Goal: Task Accomplishment & Management: Use online tool/utility

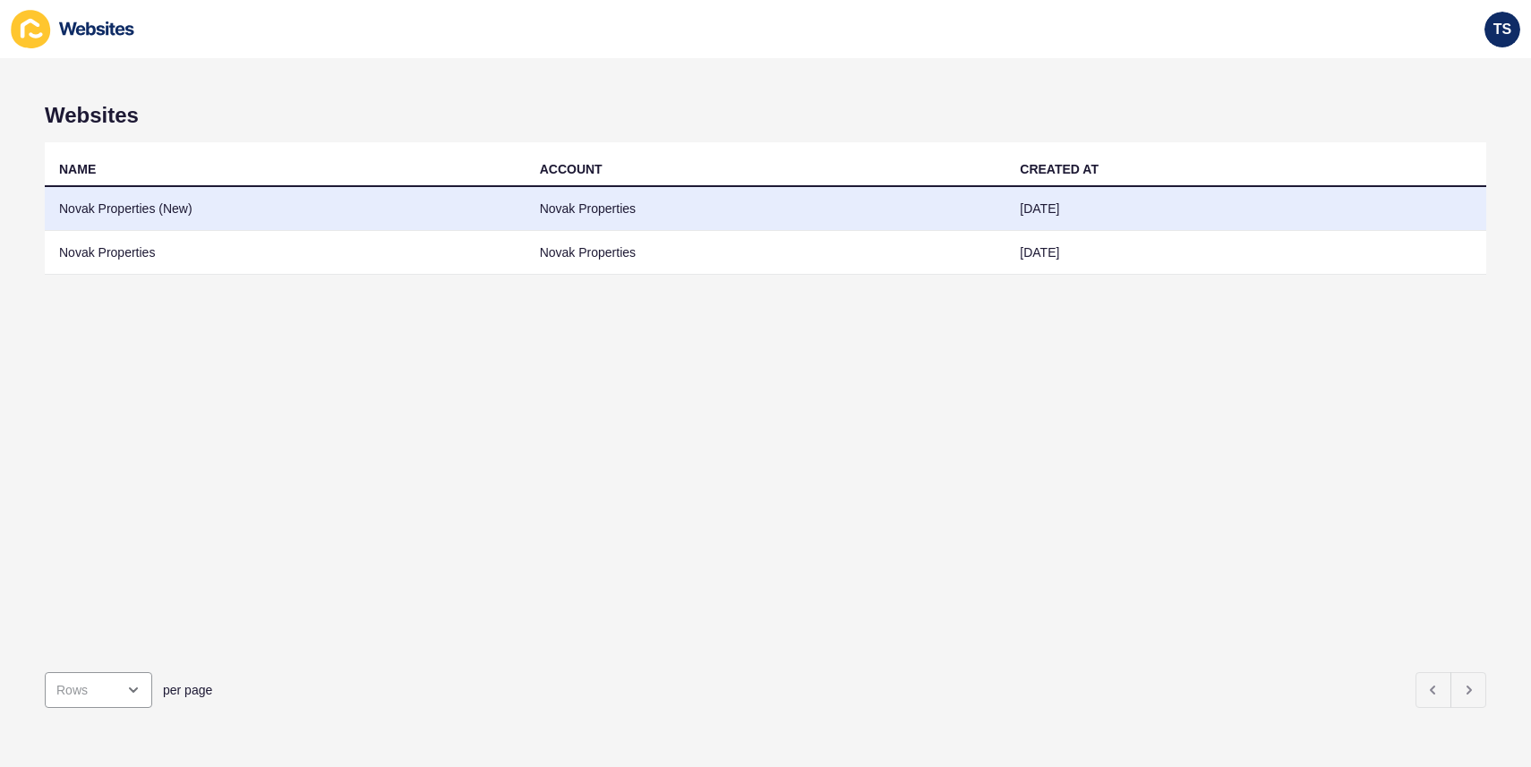
click at [184, 211] on td "Novak Properties (New)" at bounding box center [285, 209] width 481 height 44
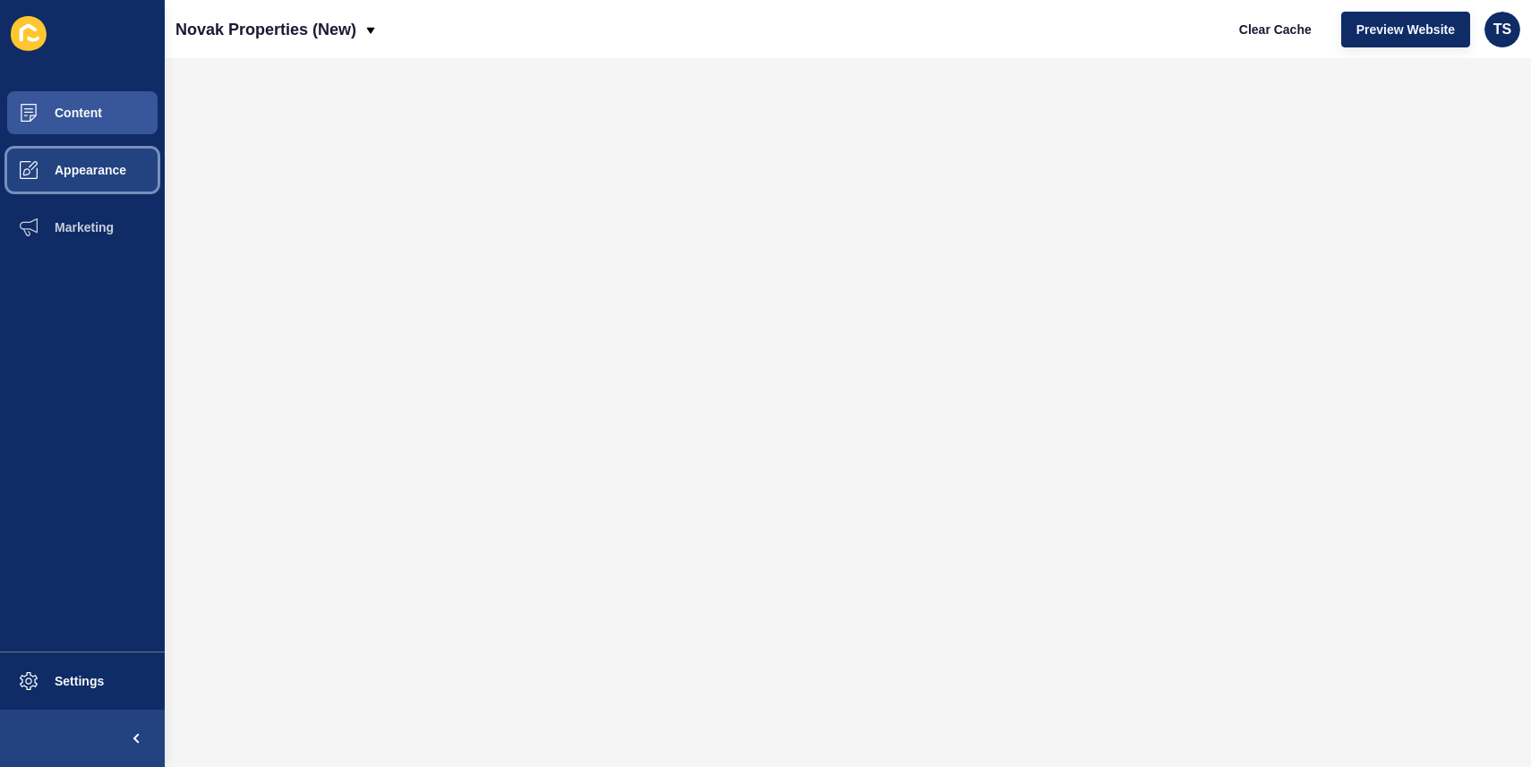
click at [124, 174] on span "Appearance" at bounding box center [61, 170] width 129 height 14
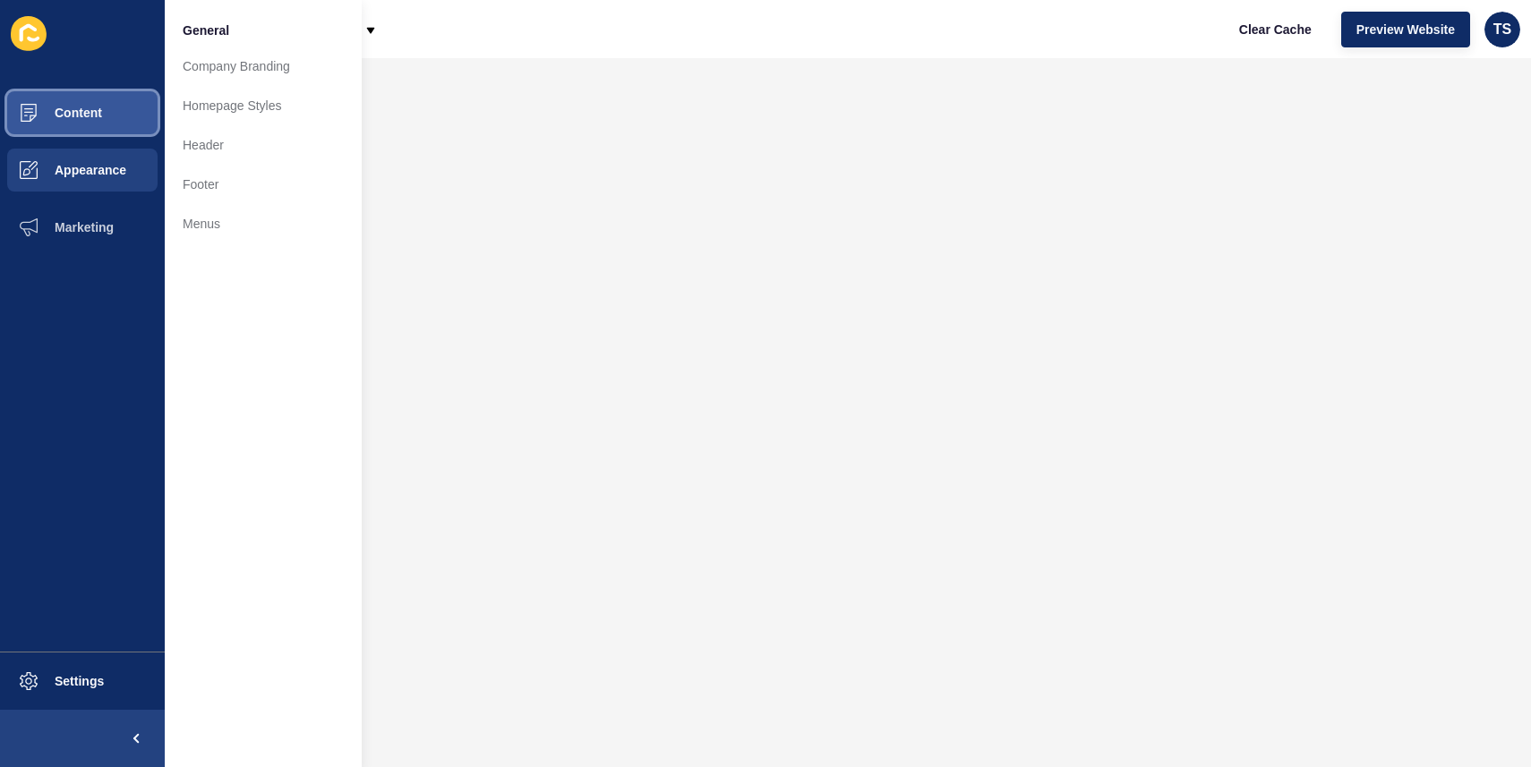
click at [98, 108] on span "Content" at bounding box center [49, 113] width 105 height 14
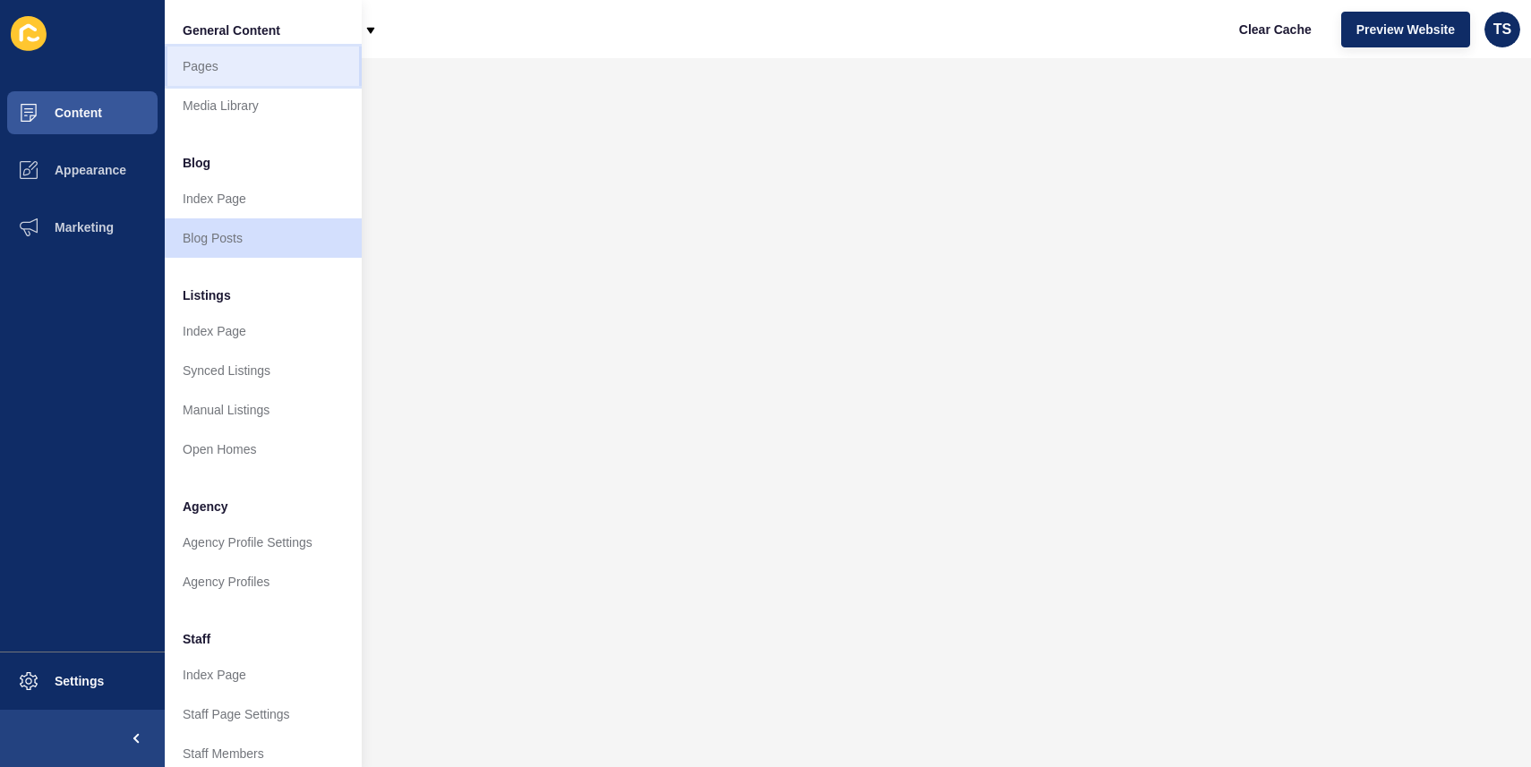
click at [230, 75] on link "Pages" at bounding box center [263, 66] width 197 height 39
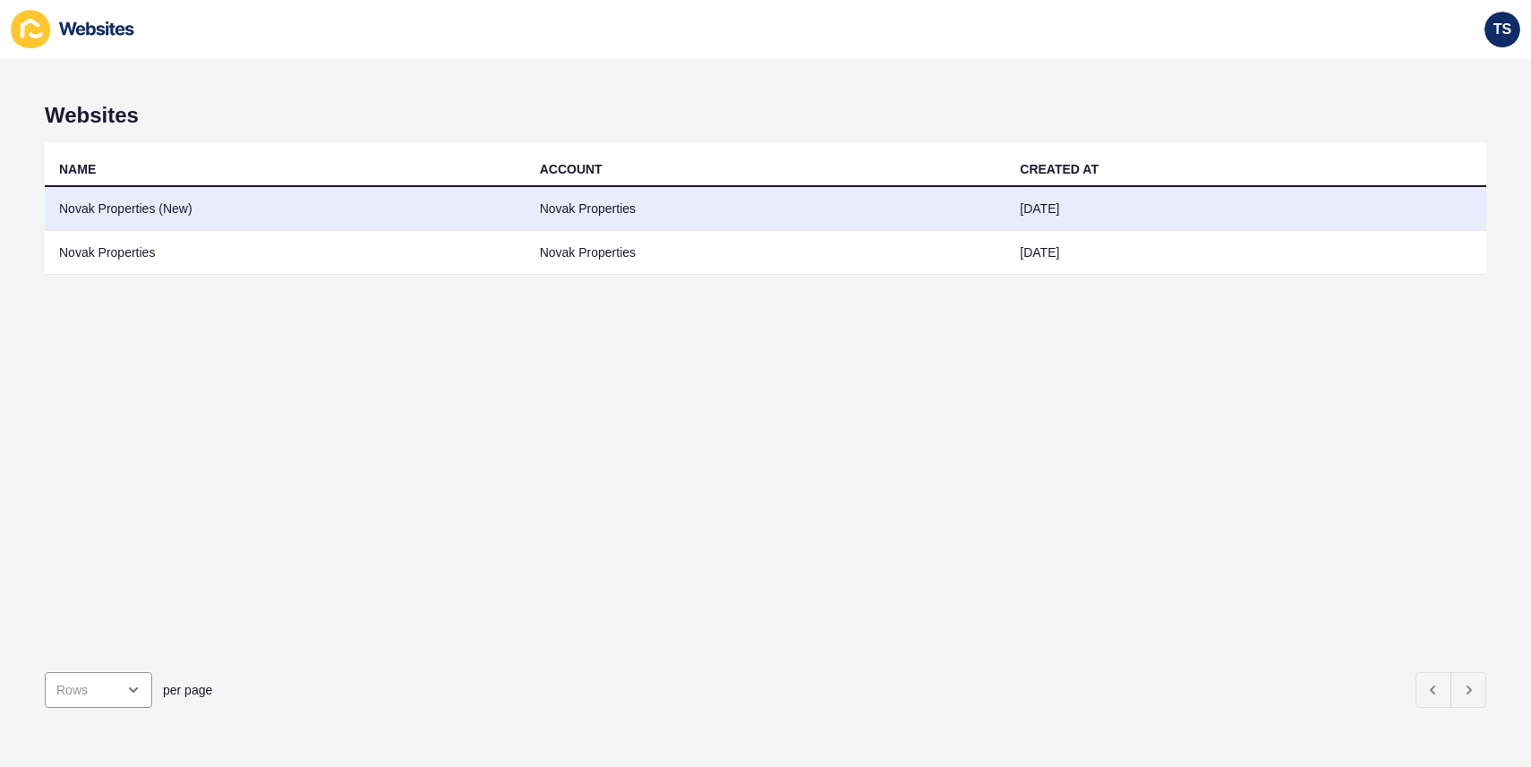
click at [219, 210] on td "Novak Properties (New)" at bounding box center [285, 209] width 481 height 44
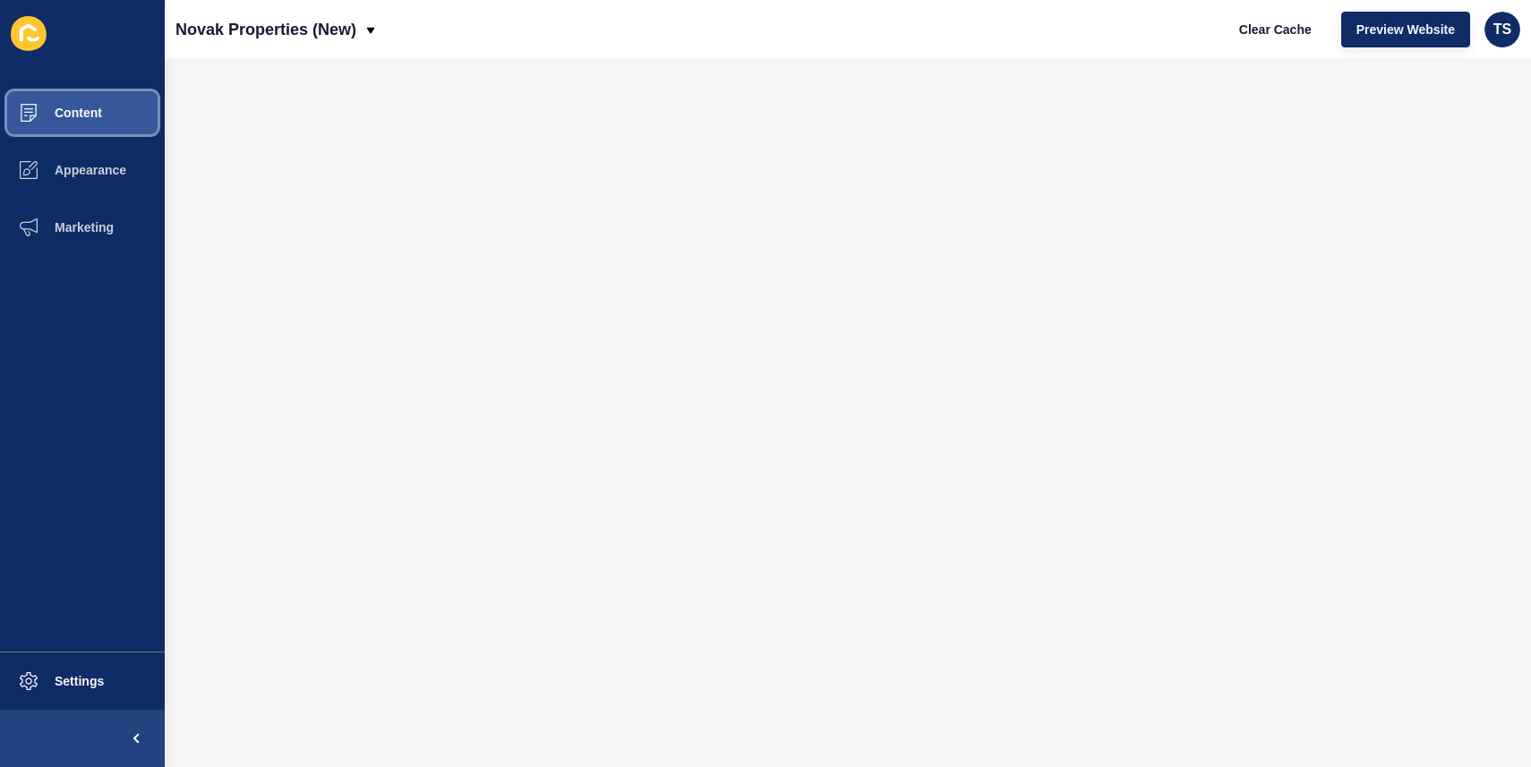
click at [88, 109] on span "Content" at bounding box center [49, 113] width 105 height 14
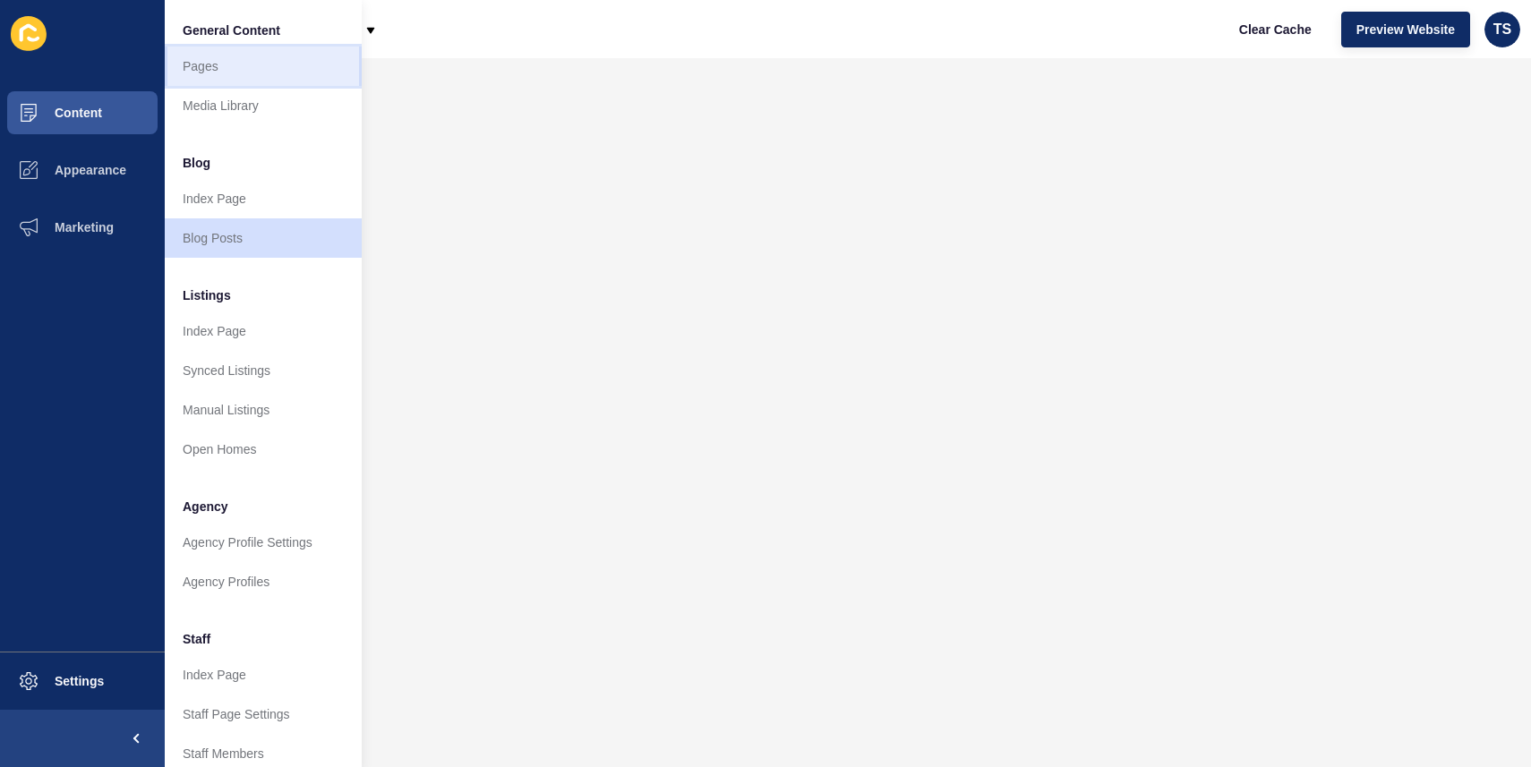
click at [294, 74] on link "Pages" at bounding box center [263, 66] width 197 height 39
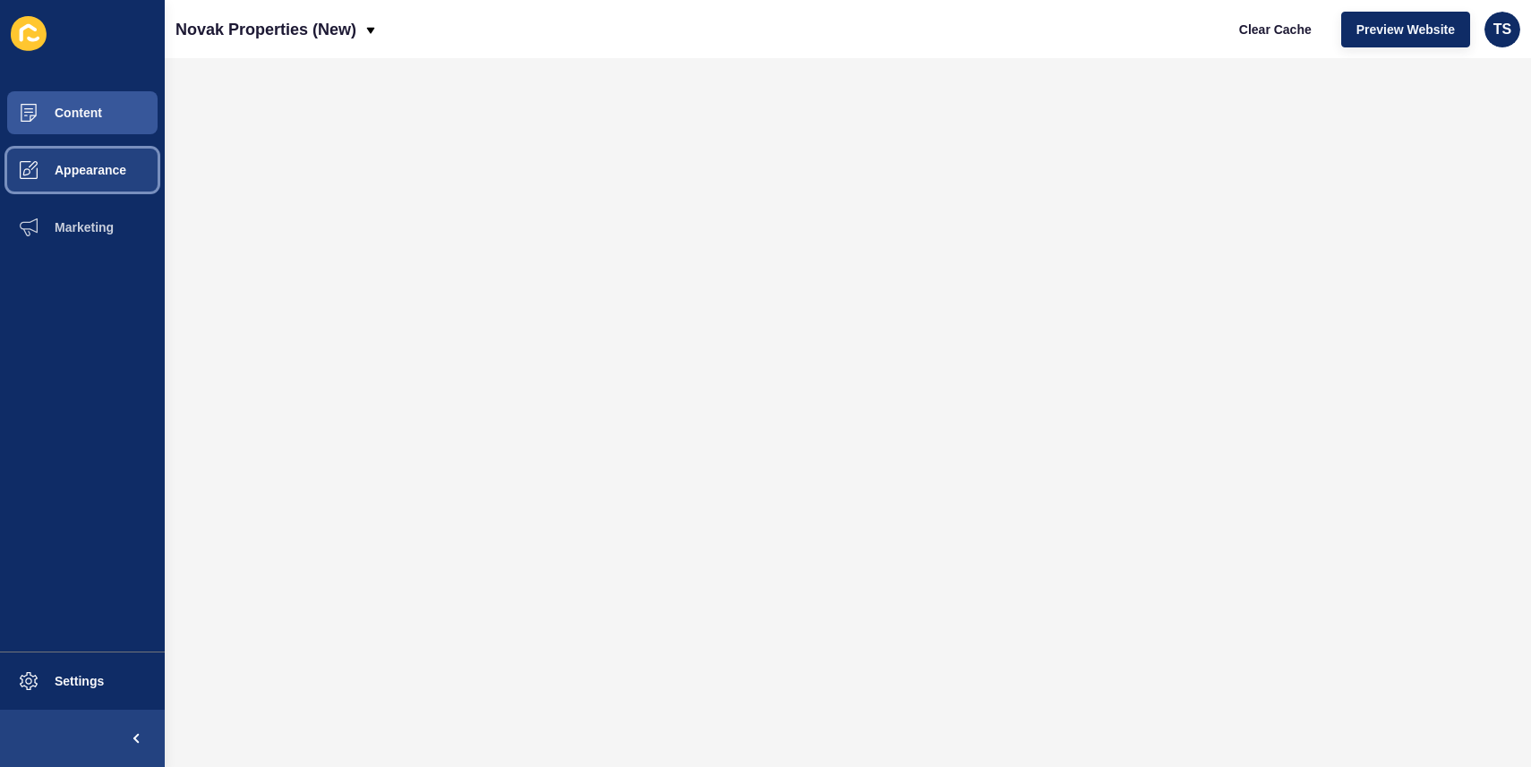
click at [60, 174] on span "Appearance" at bounding box center [61, 170] width 129 height 14
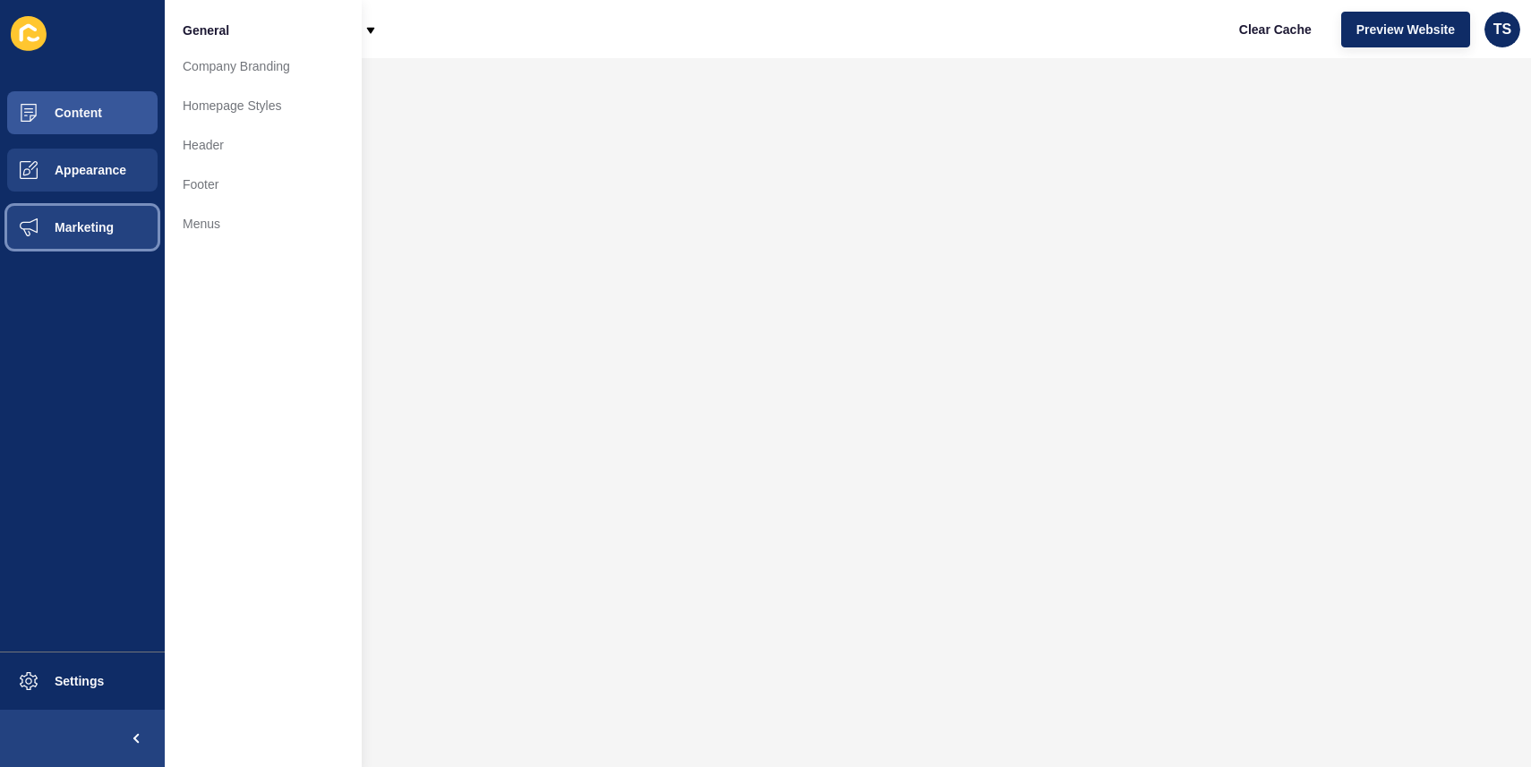
click at [103, 220] on span "Marketing" at bounding box center [55, 227] width 116 height 14
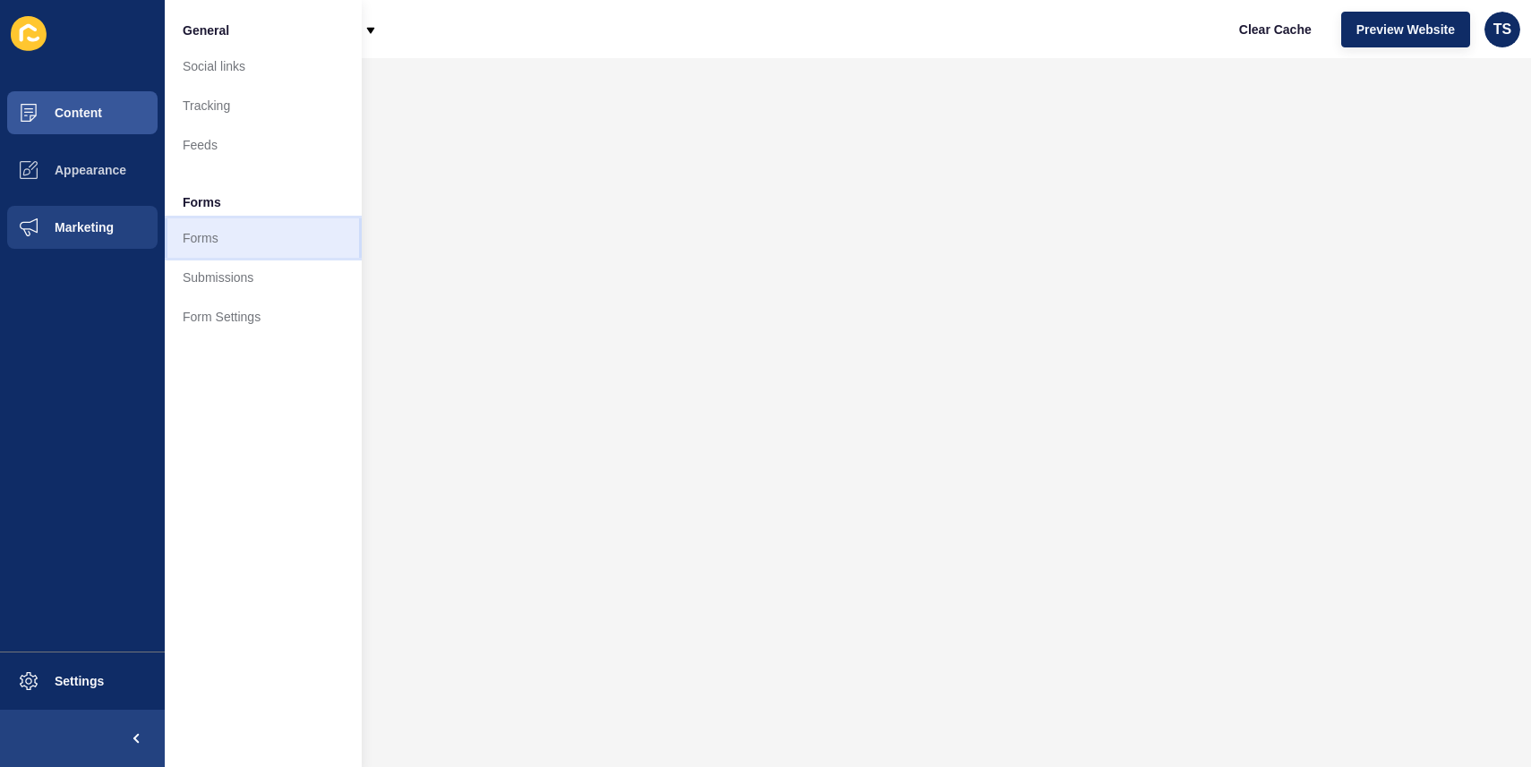
click at [242, 236] on link "Forms" at bounding box center [263, 237] width 197 height 39
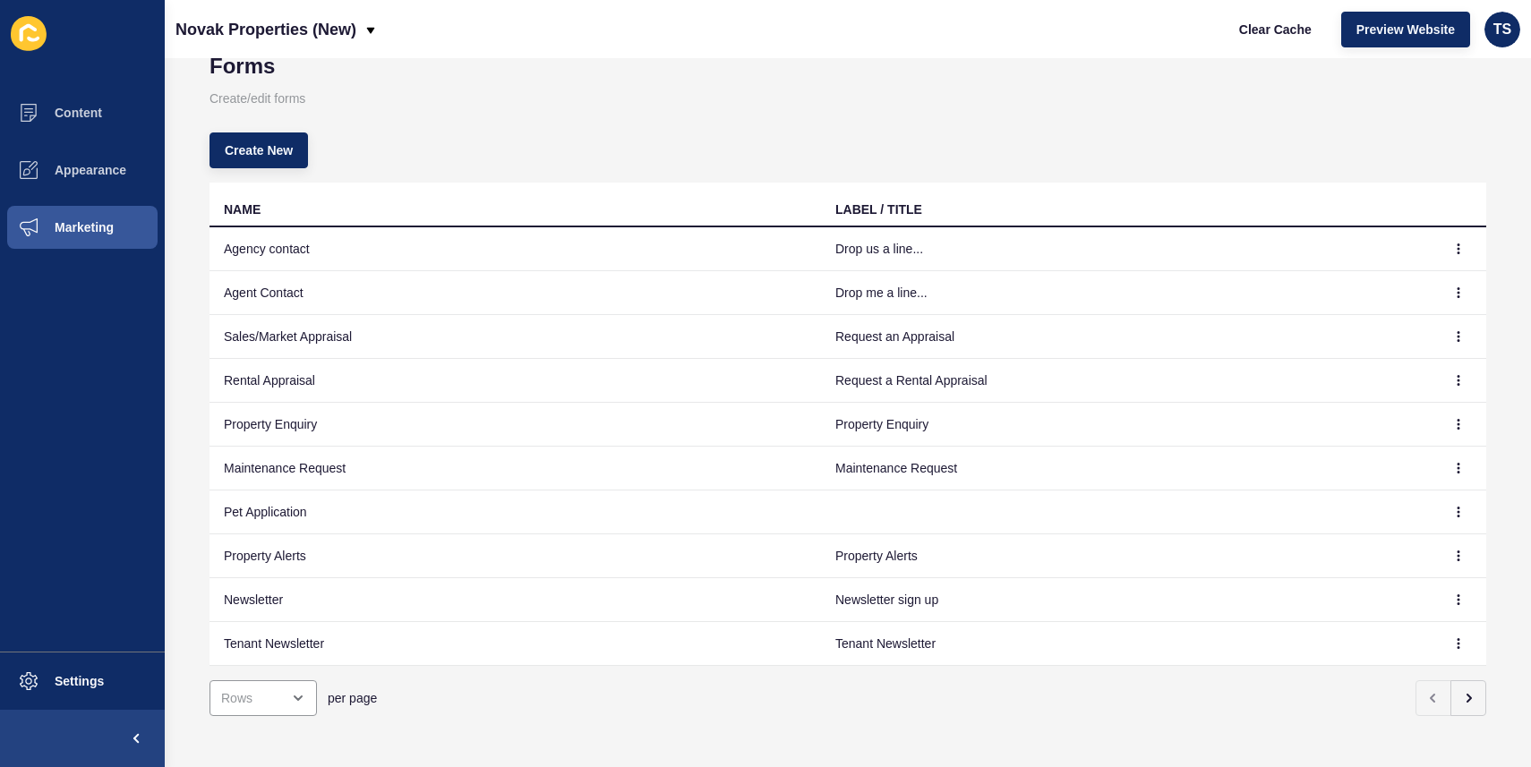
scroll to position [57, 0]
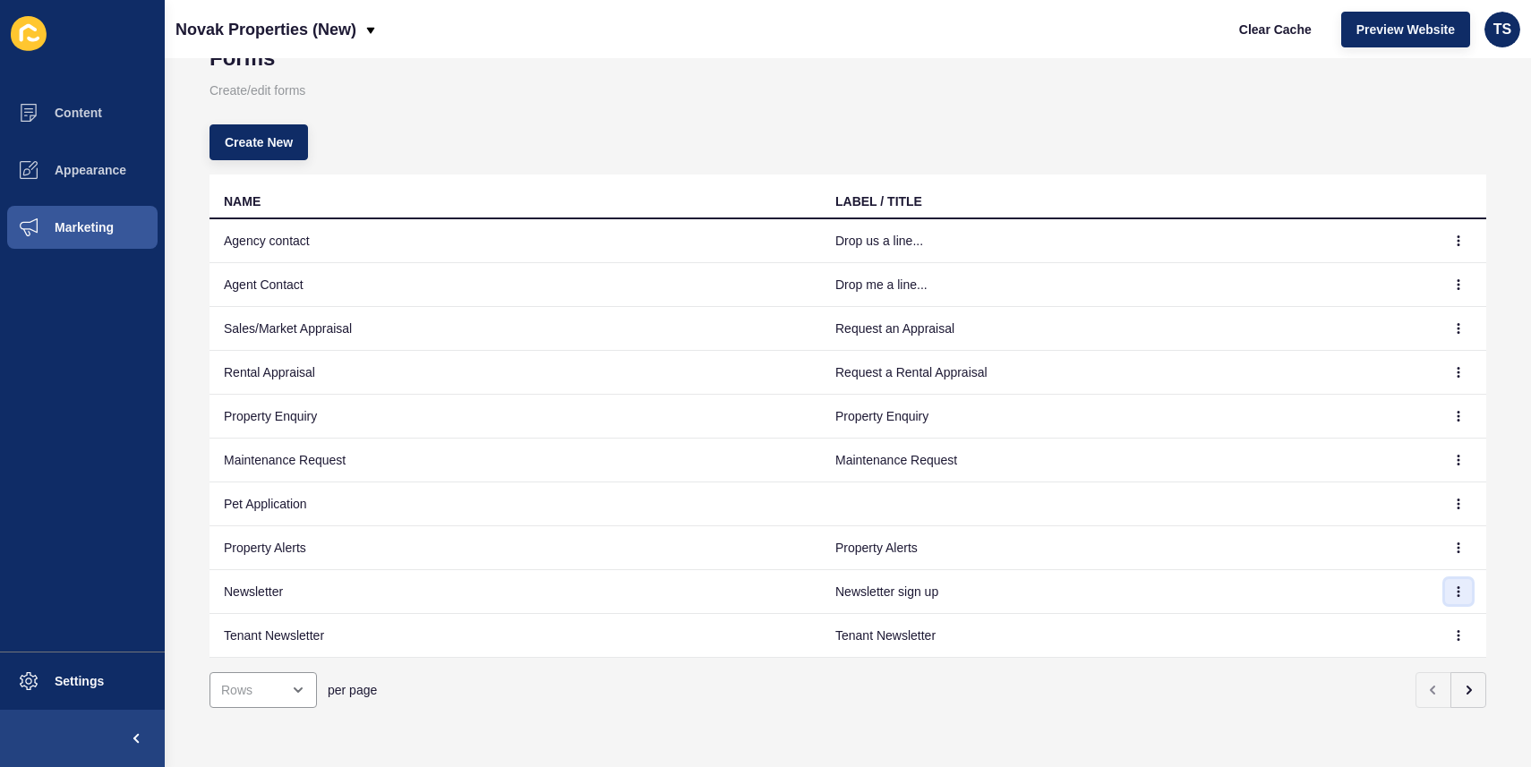
click at [1455, 599] on button "button" at bounding box center [1458, 591] width 27 height 25
click at [1409, 619] on link "Edit" at bounding box center [1409, 627] width 125 height 39
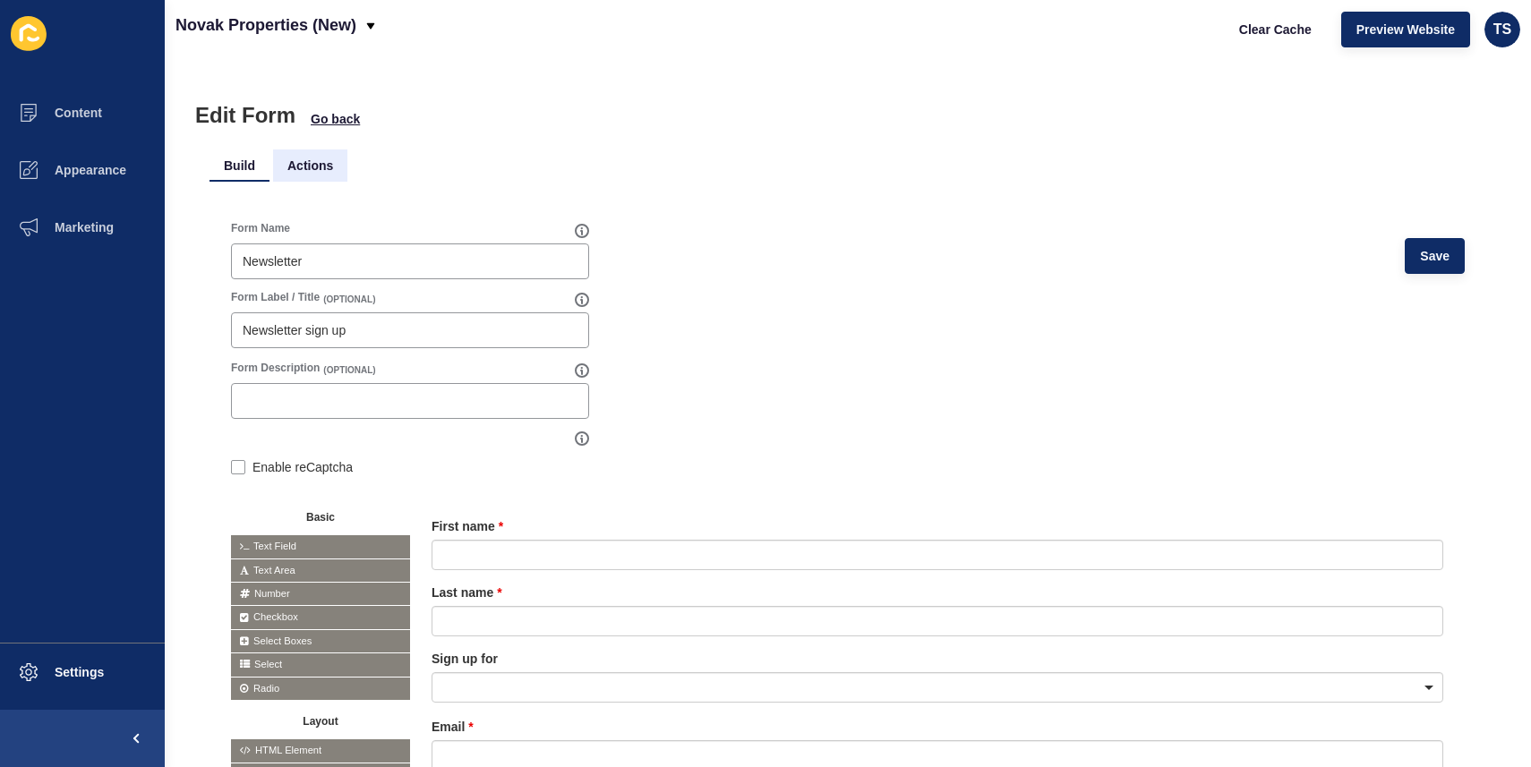
click at [296, 162] on li "Actions" at bounding box center [310, 166] width 74 height 32
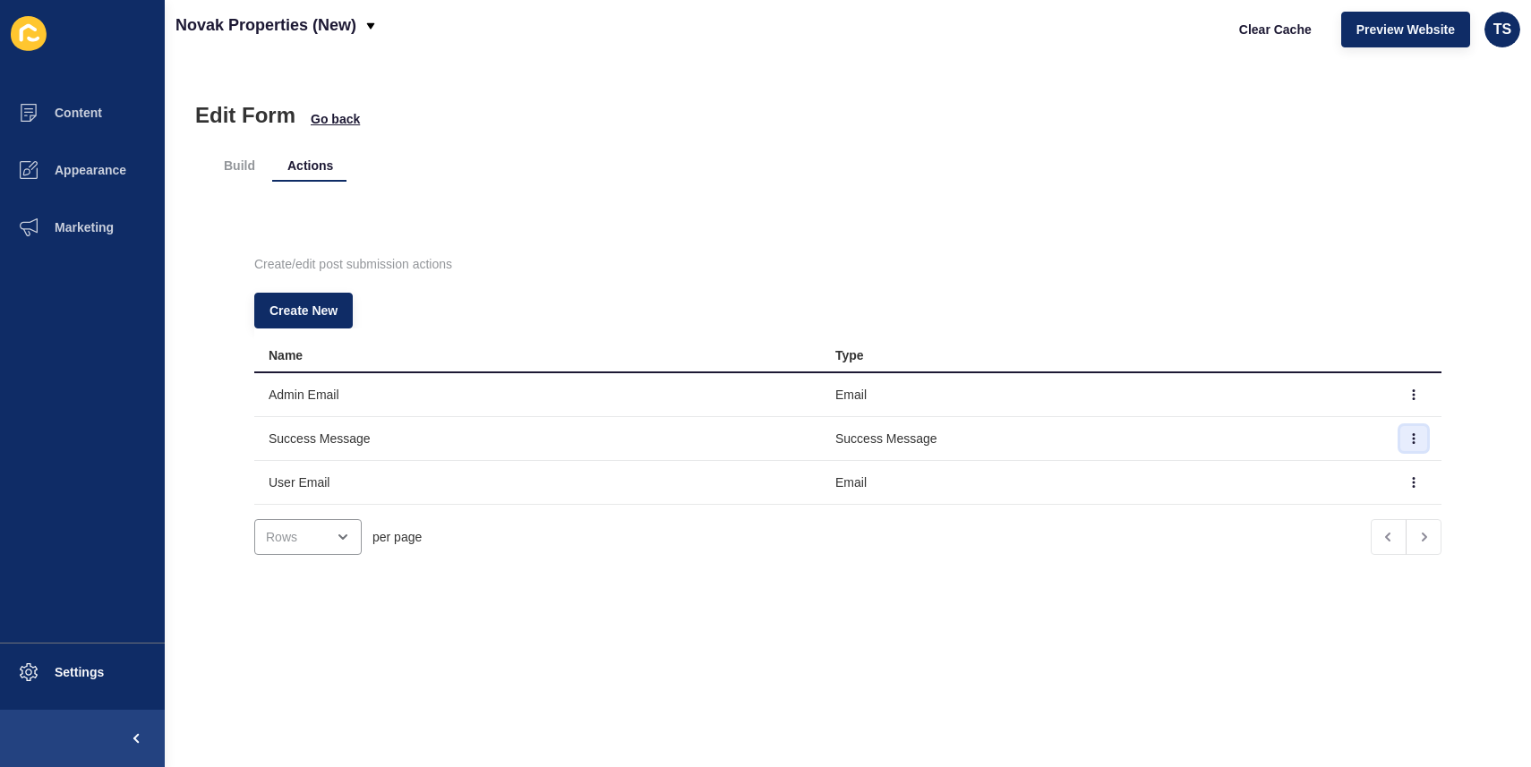
click at [1405, 441] on button "button" at bounding box center [1414, 438] width 27 height 25
click at [1342, 474] on link "Edit" at bounding box center [1364, 474] width 125 height 39
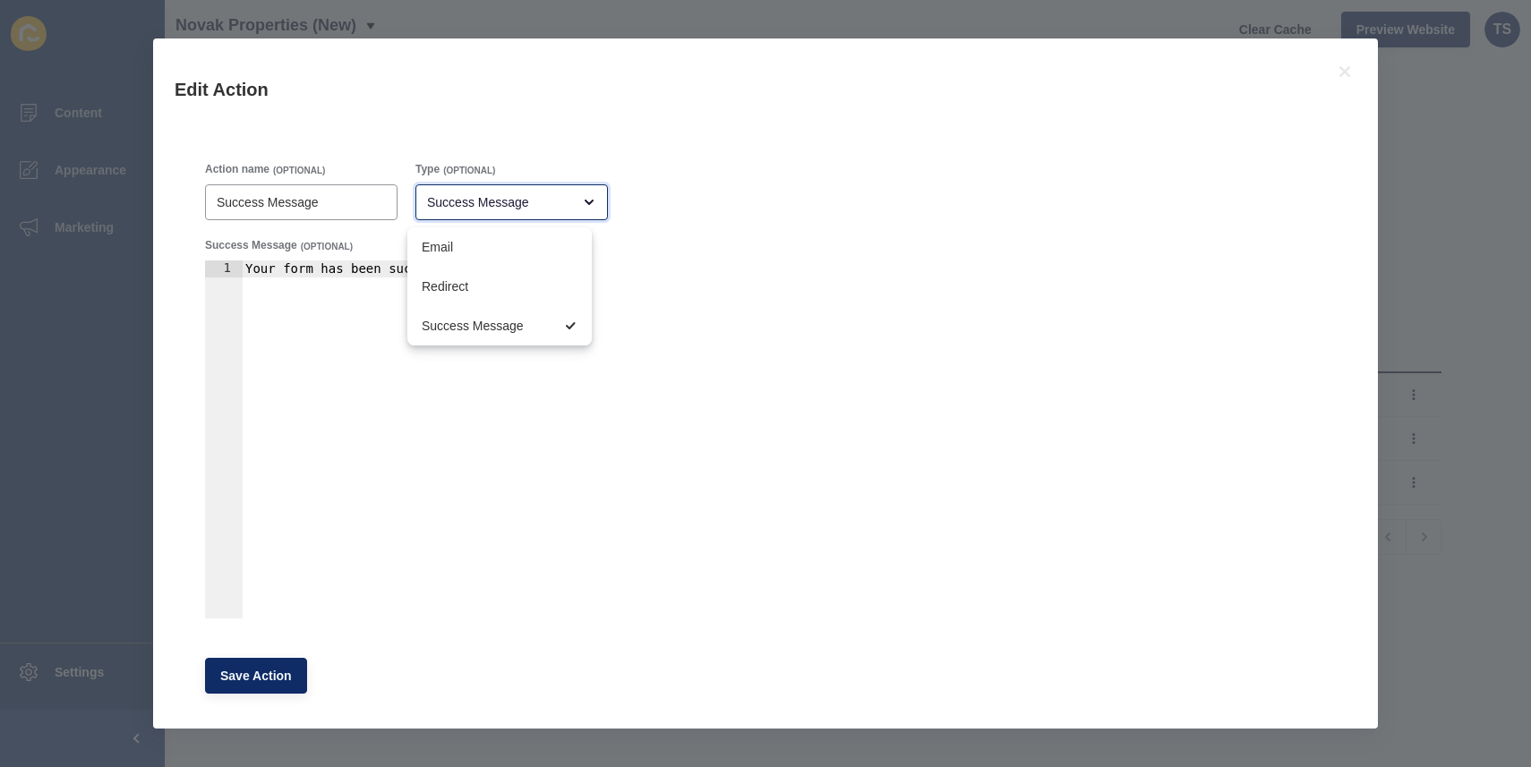
click at [545, 200] on div "Success Message" at bounding box center [499, 202] width 144 height 18
click at [571, 201] on div "close menu" at bounding box center [583, 202] width 25 height 14
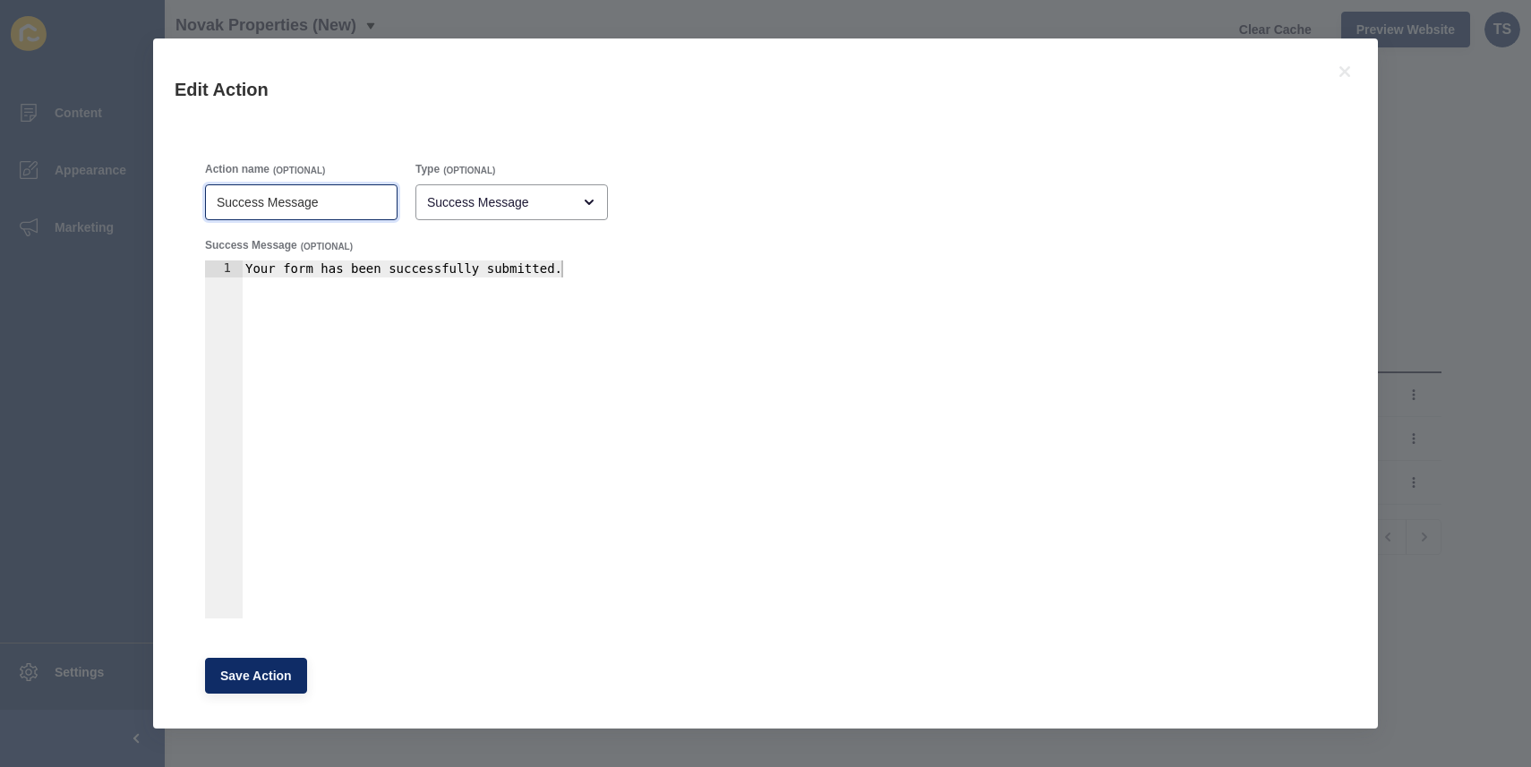
click at [358, 210] on input "Success Message" at bounding box center [301, 202] width 169 height 18
click at [493, 203] on div "Success Message" at bounding box center [499, 202] width 144 height 18
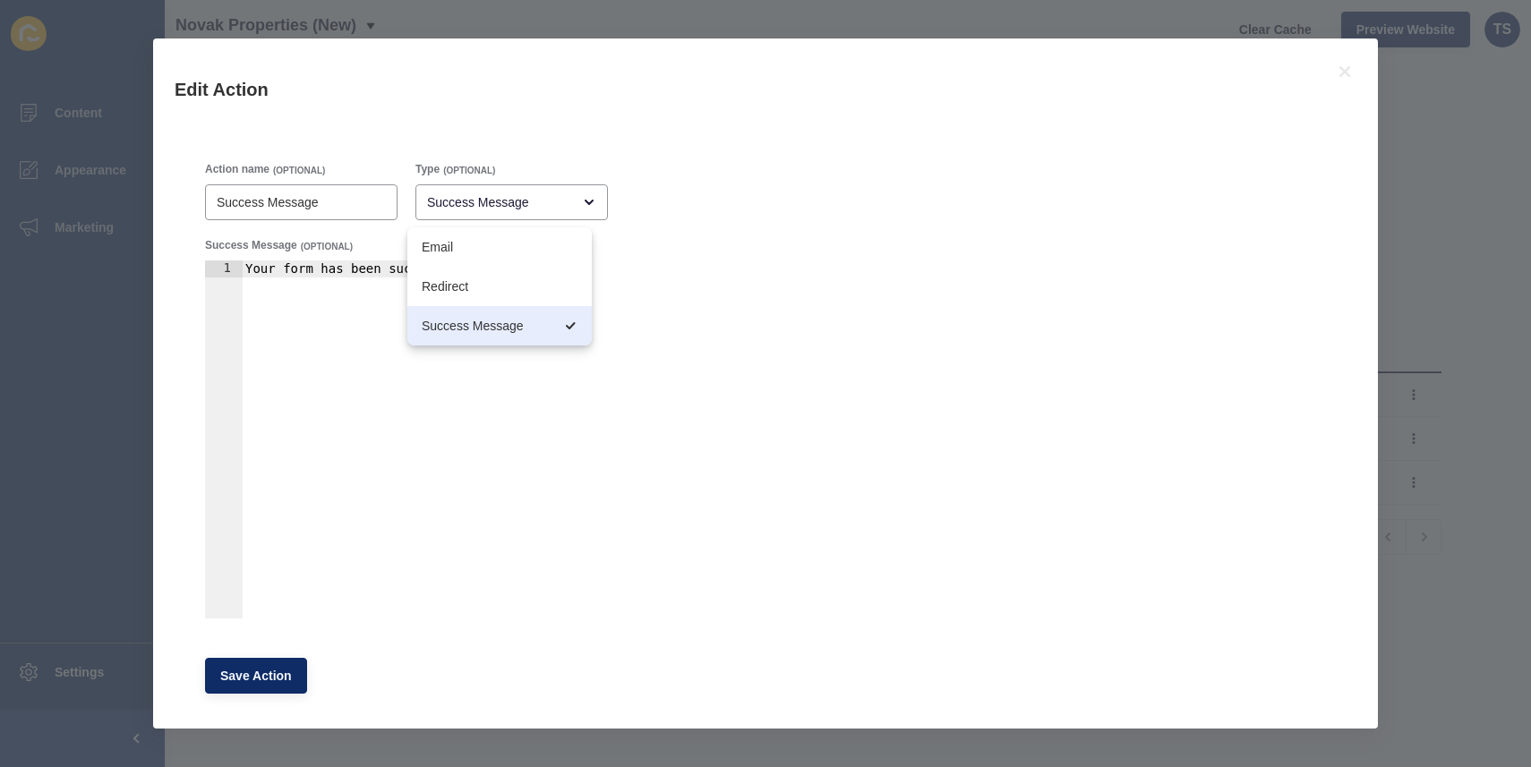
click at [720, 175] on div "Action name (OPTIONAL) Success Message Type (OPTIONAL) Success Message Success …" at bounding box center [765, 428] width 1139 height 550
click at [1333, 68] on button at bounding box center [1344, 71] width 23 height 23
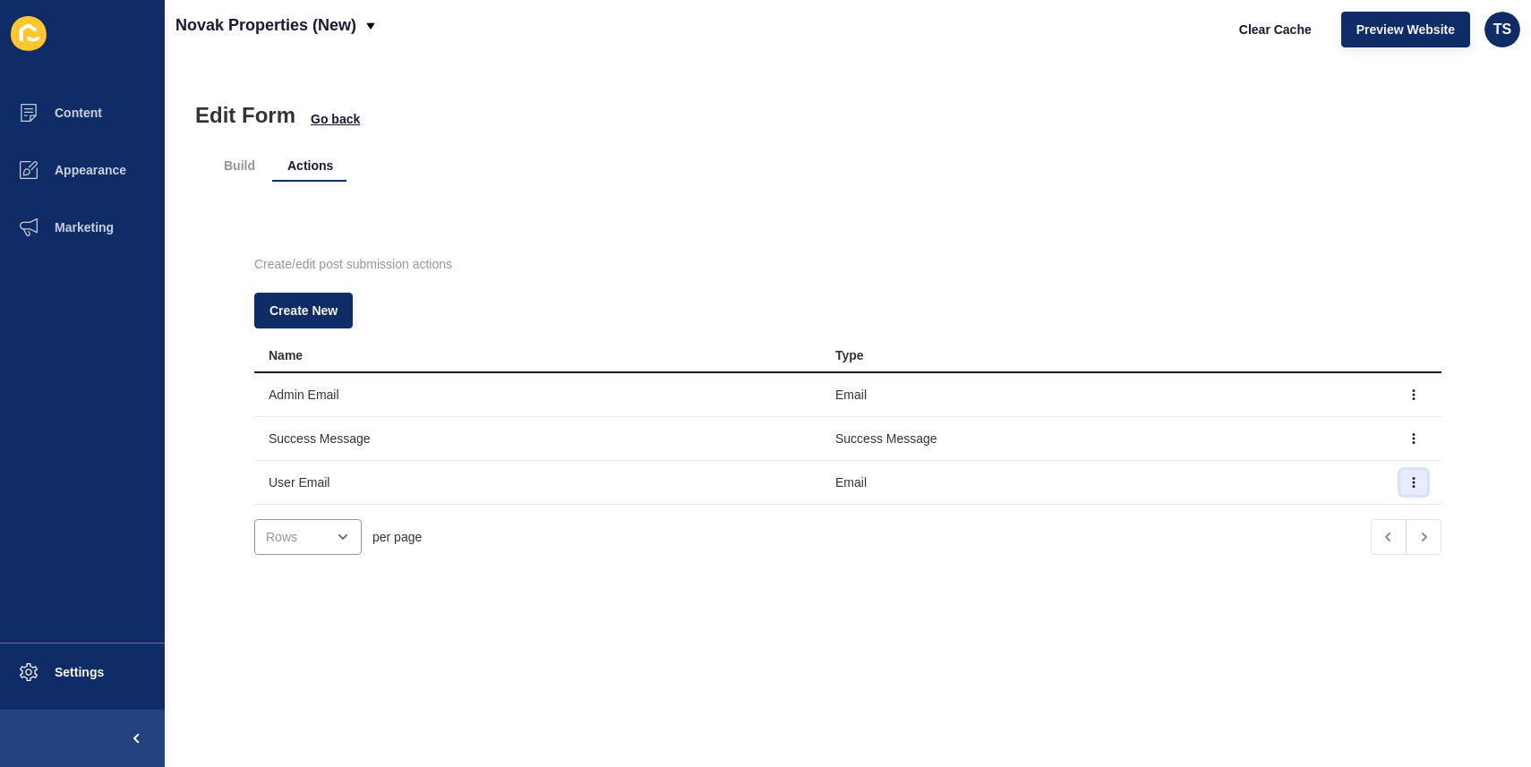
click at [1407, 484] on button "button" at bounding box center [1414, 482] width 27 height 25
click at [1319, 521] on link "Edit" at bounding box center [1364, 518] width 125 height 39
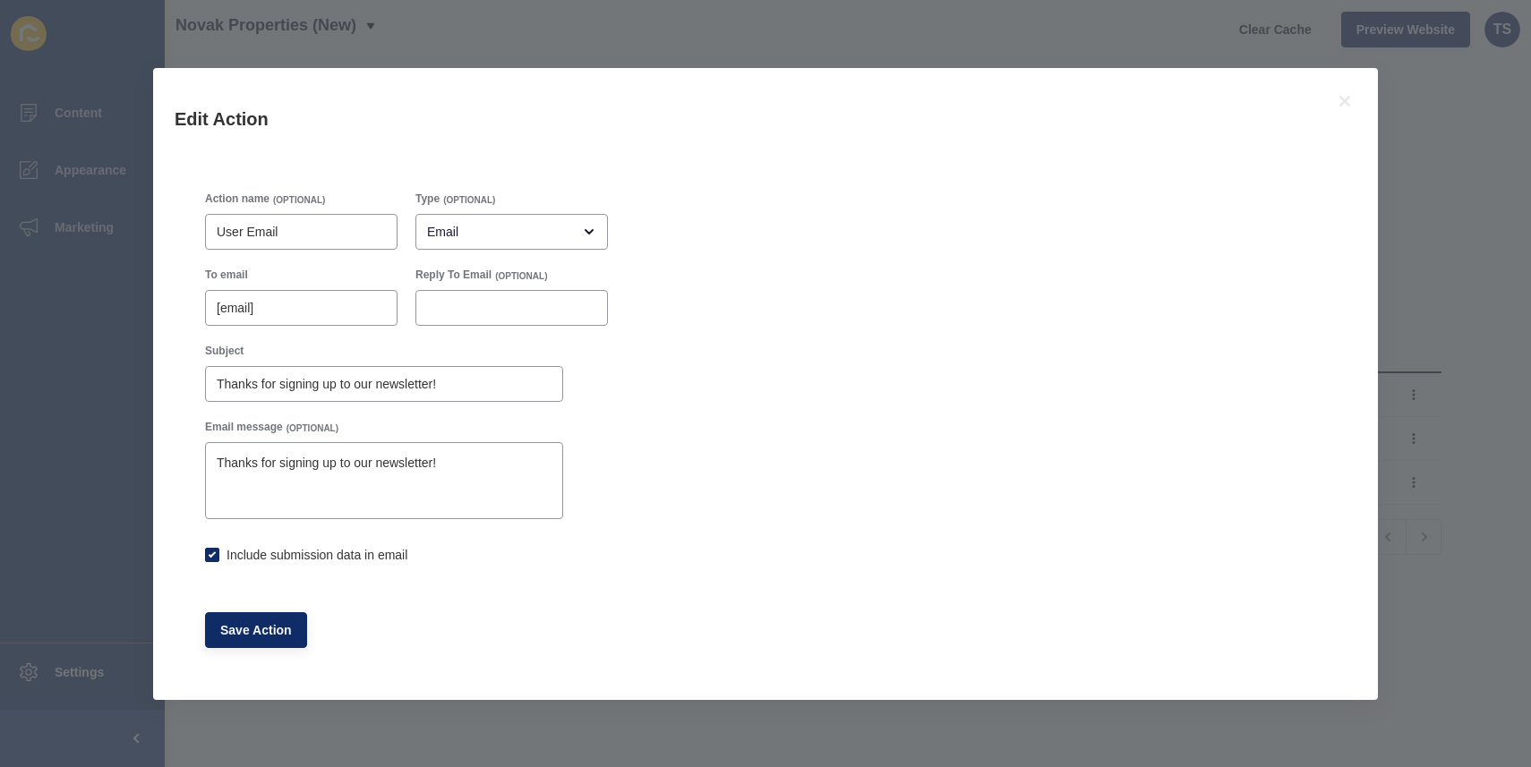
checkbox input "true"
click at [1345, 98] on icon at bounding box center [1345, 101] width 11 height 11
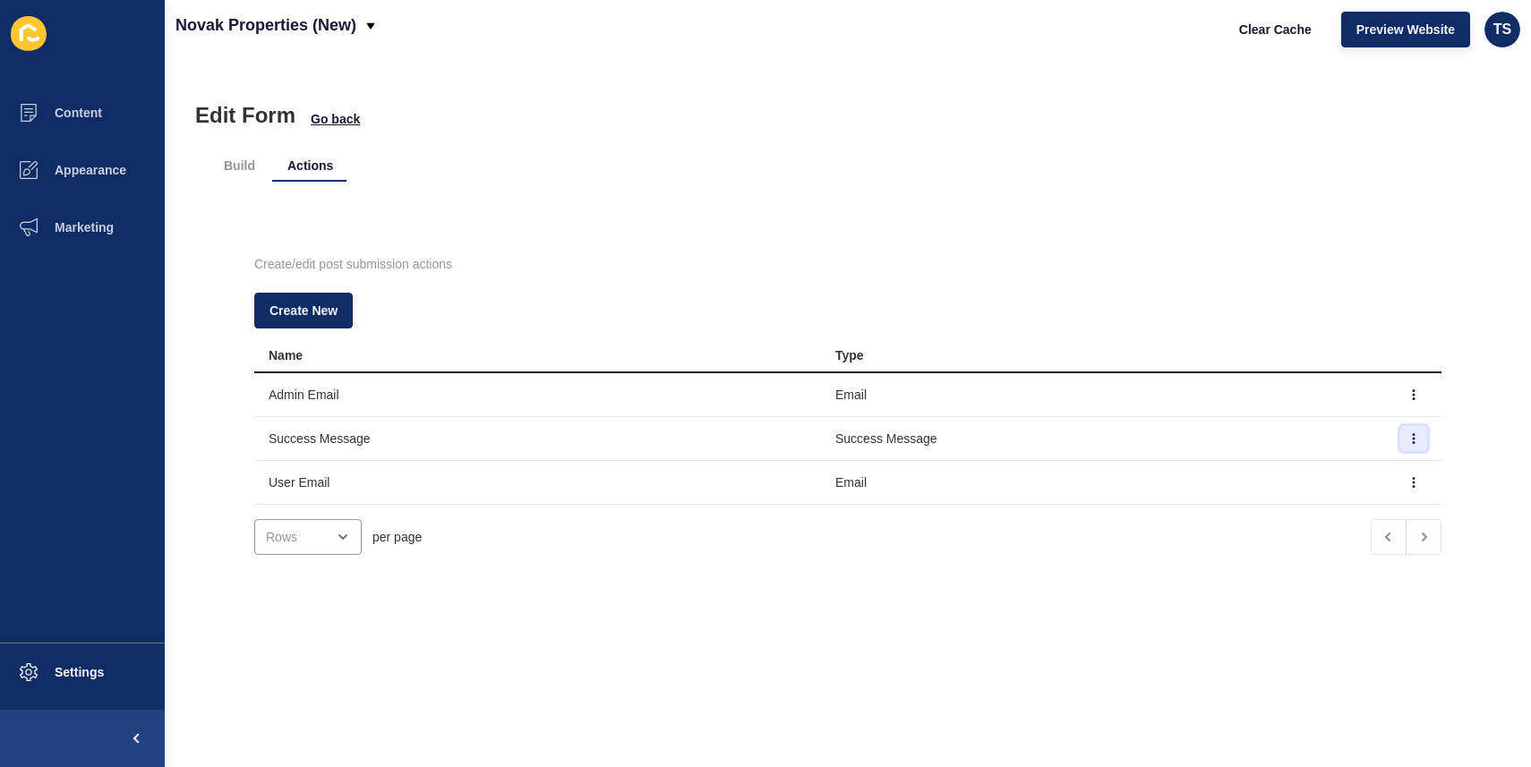
click at [1416, 445] on button "button" at bounding box center [1414, 438] width 27 height 25
click at [1354, 464] on link "Edit" at bounding box center [1364, 474] width 125 height 39
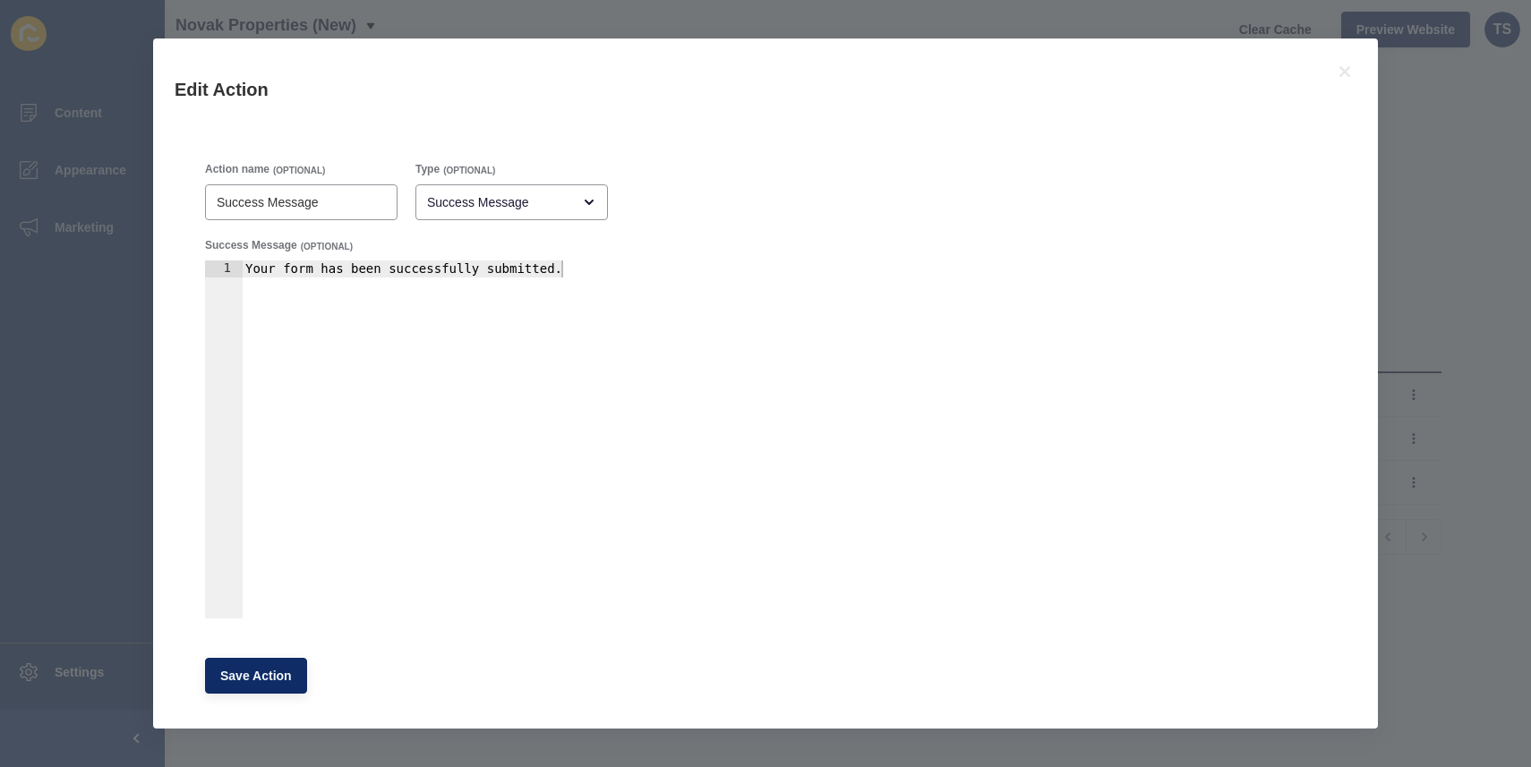
scroll to position [17, 0]
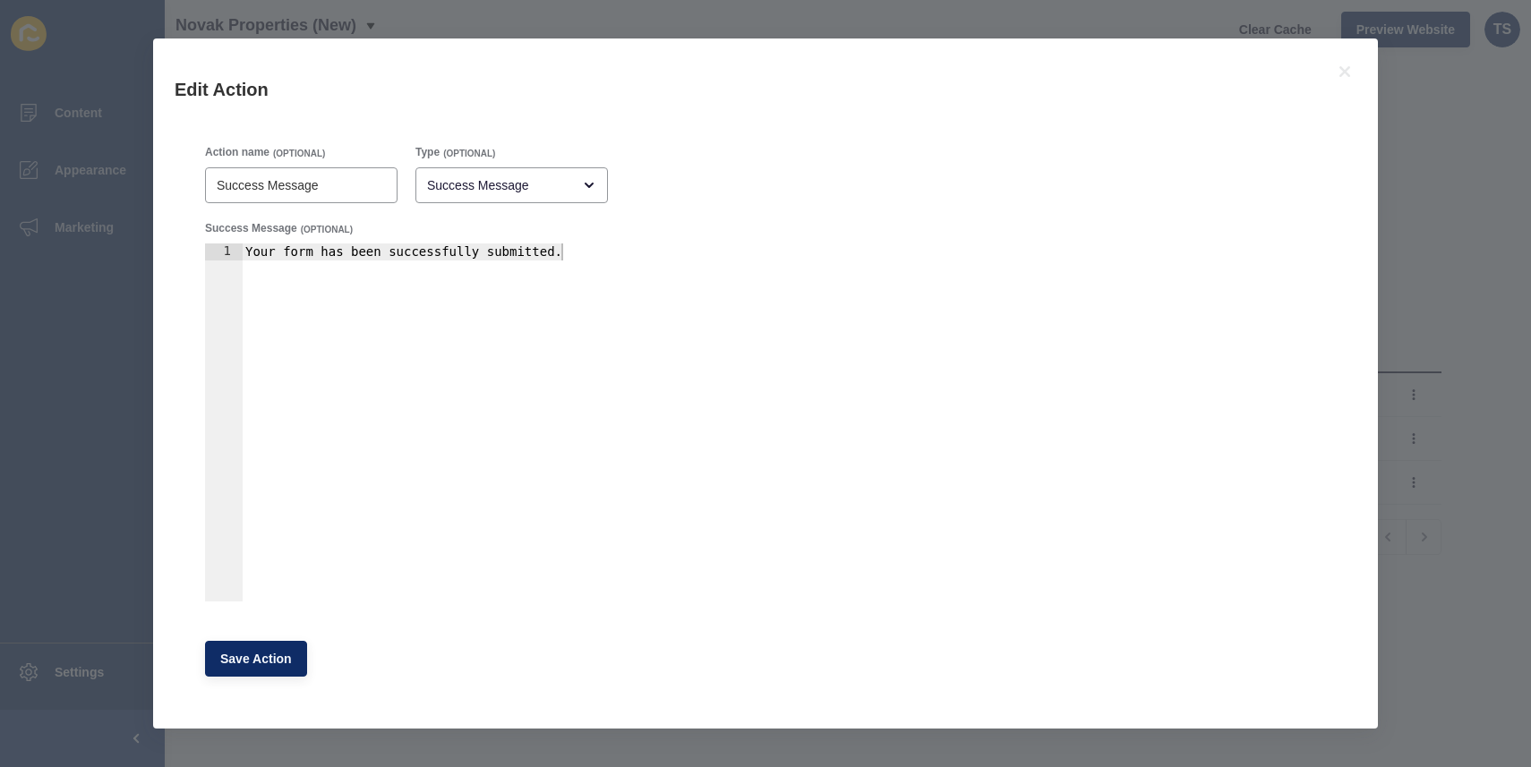
click at [1330, 76] on div "Edit Action" at bounding box center [765, 85] width 1225 height 93
click at [1349, 70] on icon at bounding box center [1344, 71] width 21 height 21
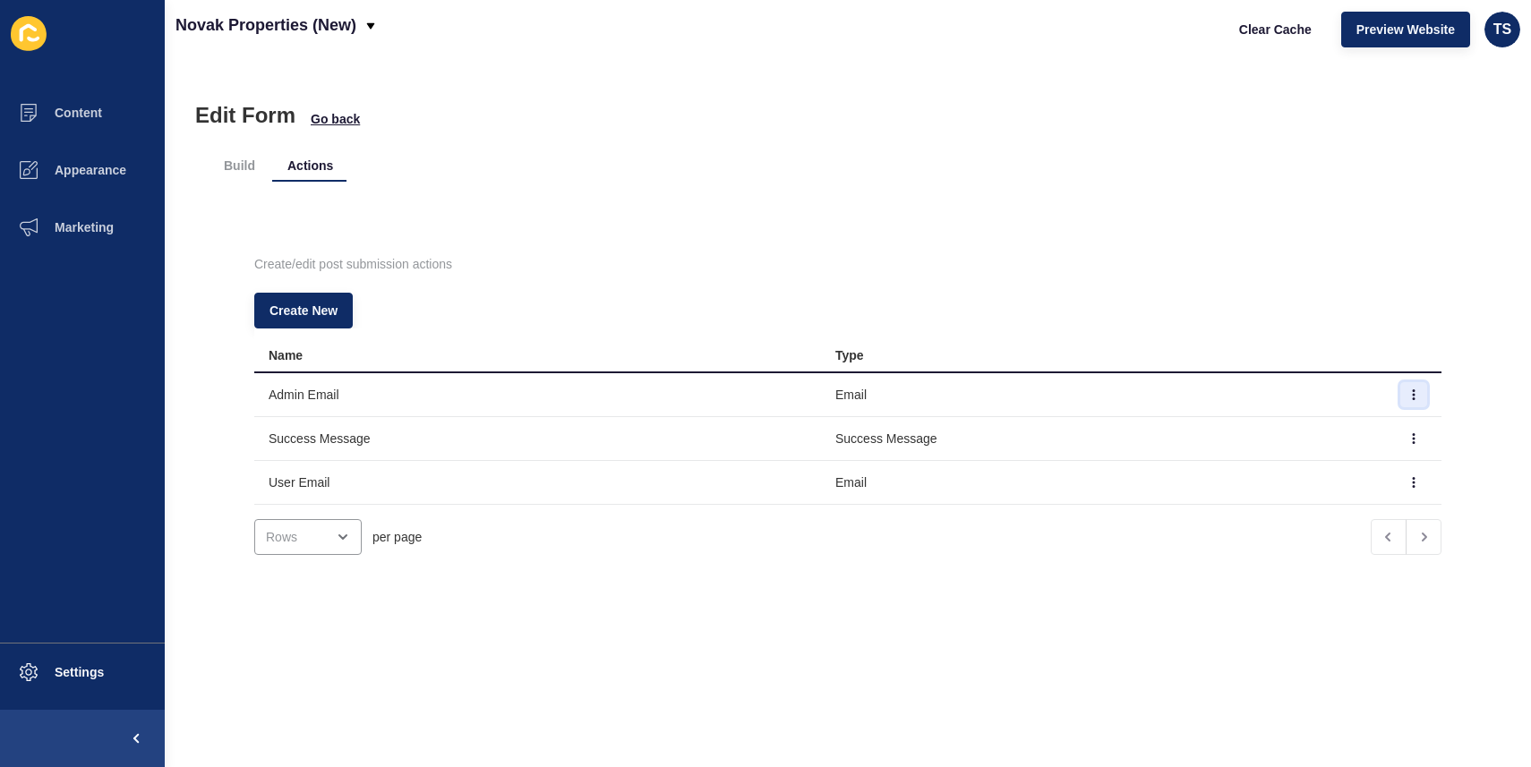
click at [1415, 395] on icon "button" at bounding box center [1414, 394] width 1 height 9
click at [1316, 424] on link "Edit" at bounding box center [1364, 430] width 125 height 39
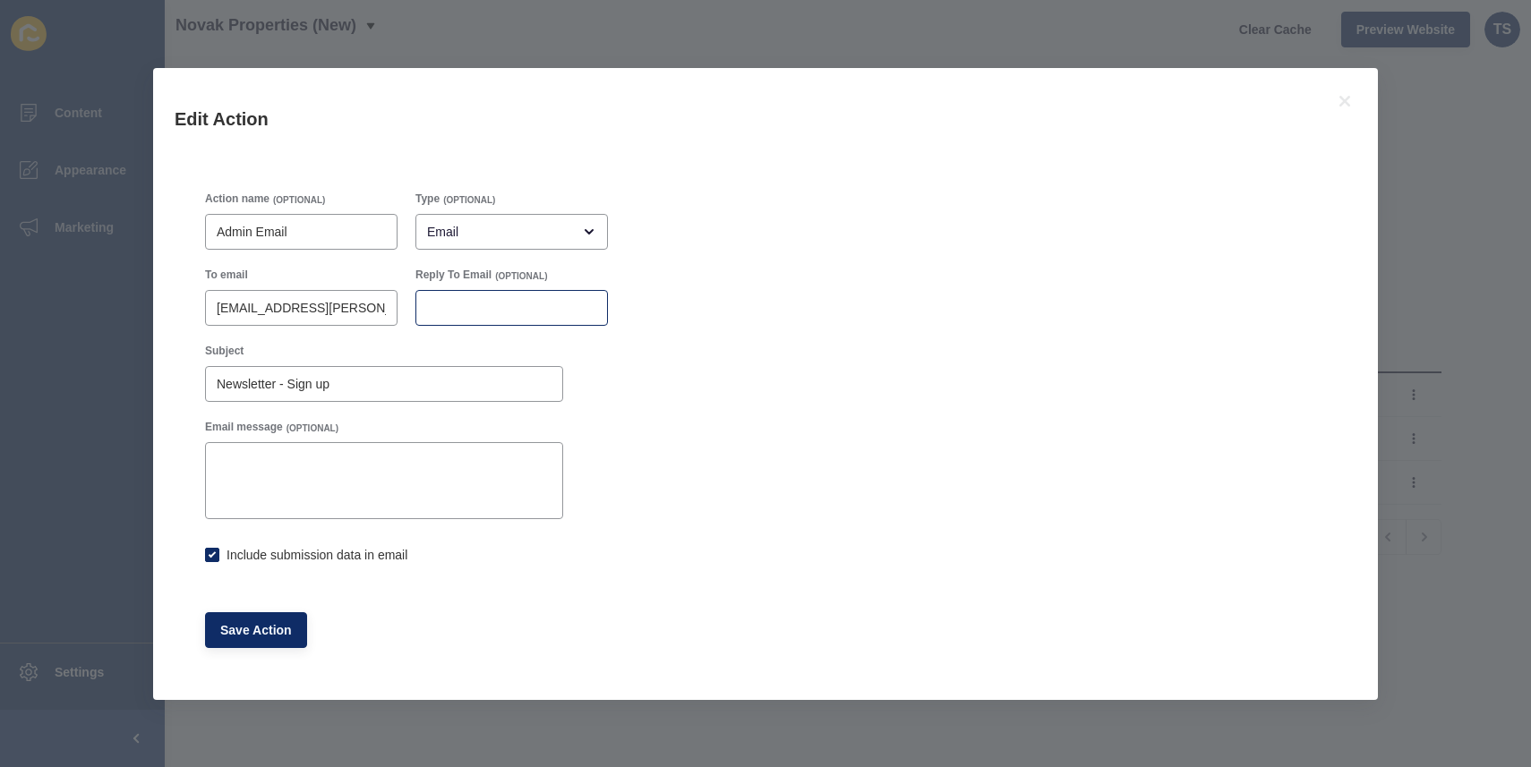
checkbox input "true"
click at [1339, 106] on icon at bounding box center [1344, 100] width 21 height 21
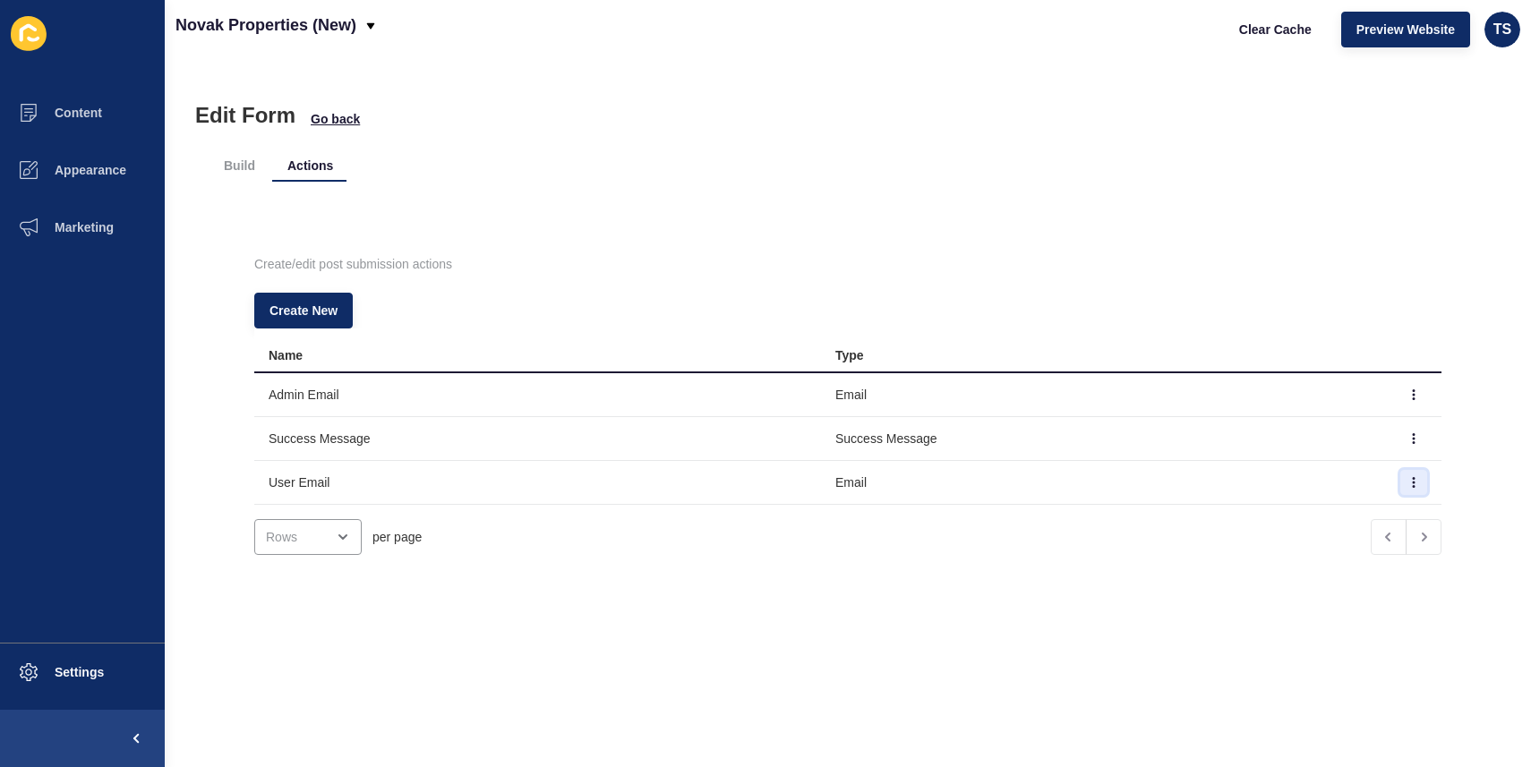
click at [1423, 482] on button "button" at bounding box center [1414, 482] width 27 height 25
click at [1354, 518] on link "Edit" at bounding box center [1364, 518] width 125 height 39
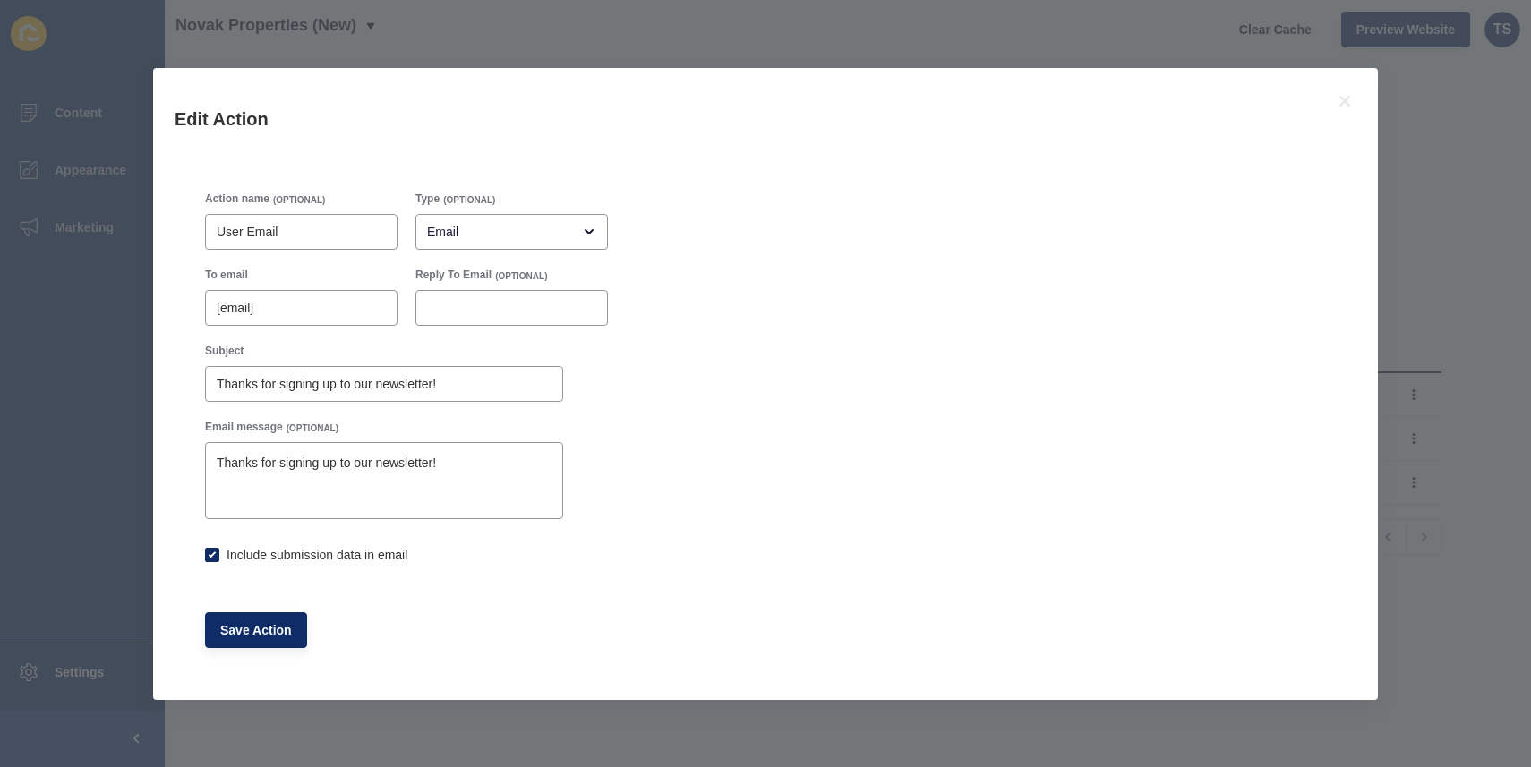
checkbox input "true"
click at [1339, 99] on icon at bounding box center [1344, 100] width 21 height 21
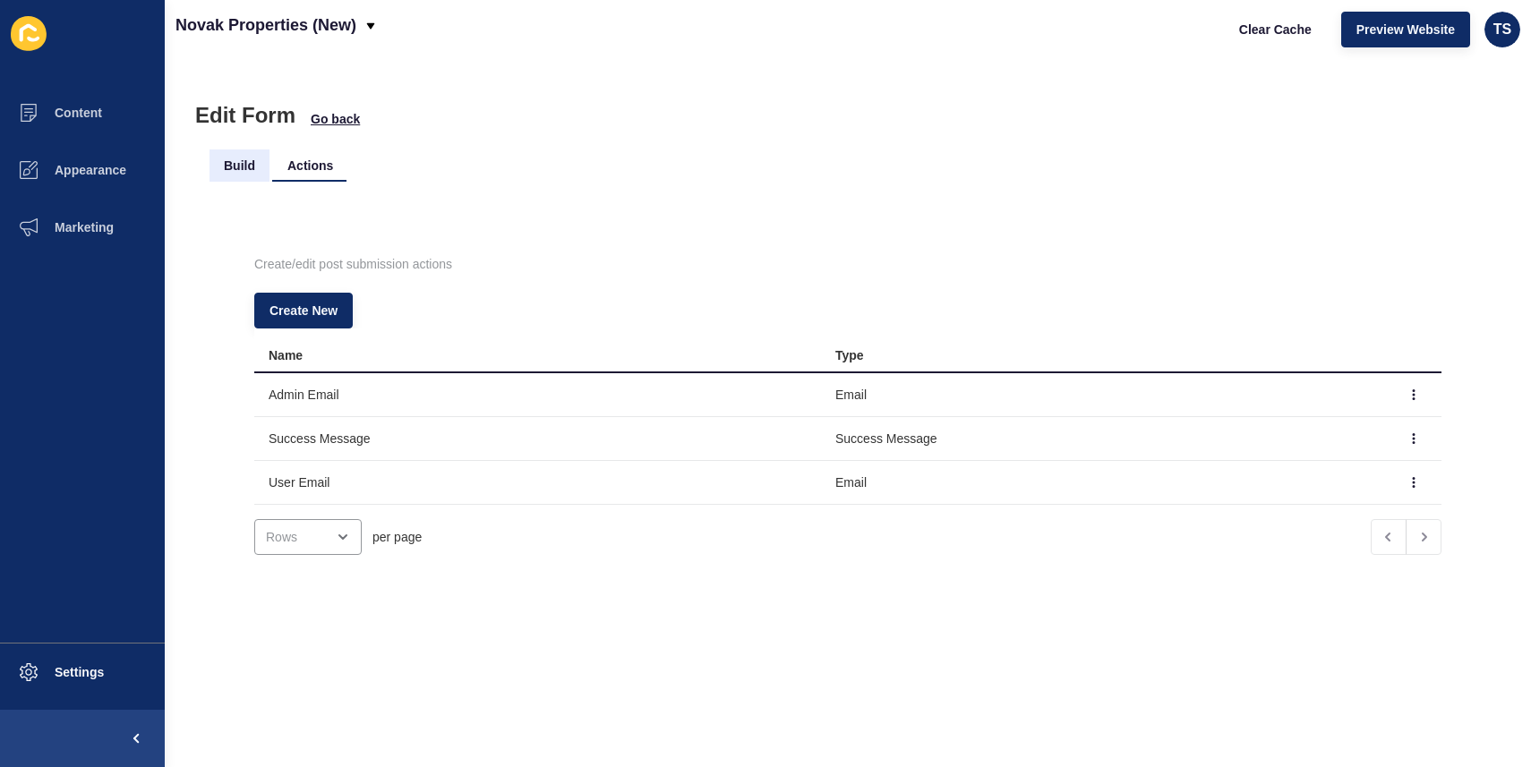
click at [231, 176] on li "Build" at bounding box center [240, 166] width 60 height 32
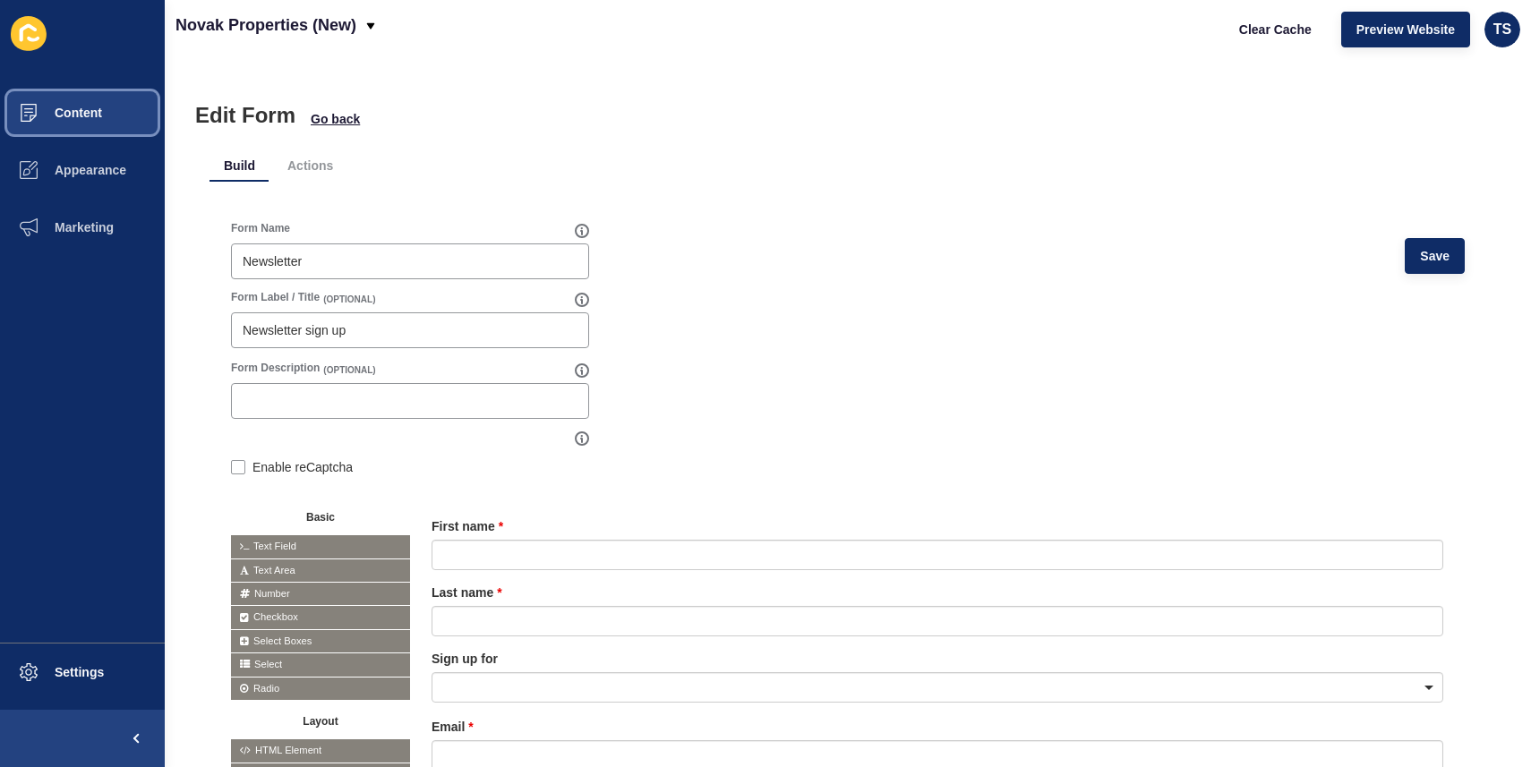
click at [107, 129] on button "Content" at bounding box center [82, 112] width 165 height 57
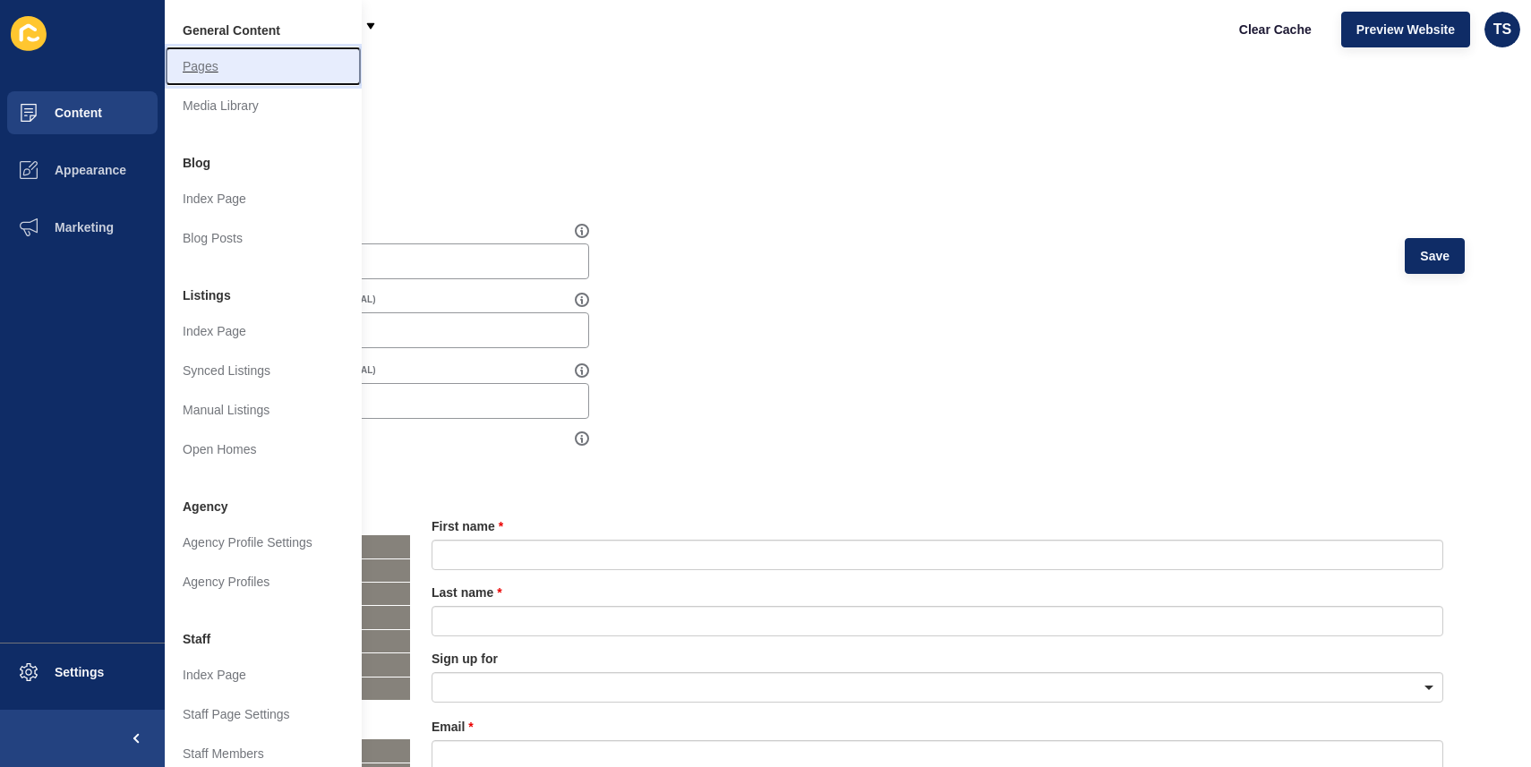
click at [216, 69] on link "Pages" at bounding box center [263, 66] width 197 height 39
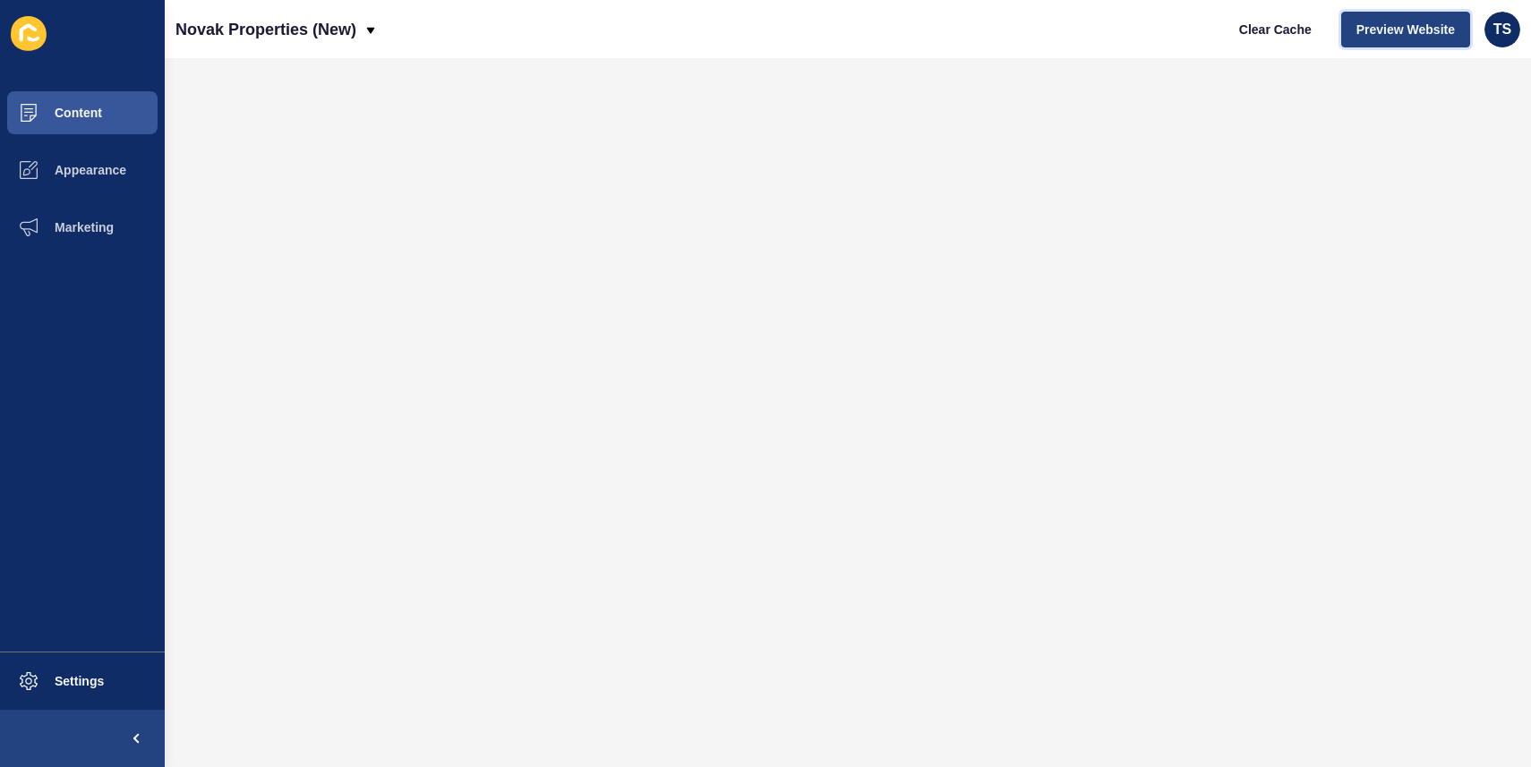
click at [1404, 34] on span "Preview Website" at bounding box center [1406, 30] width 99 height 18
click at [1416, 32] on span "Preview Website" at bounding box center [1406, 30] width 99 height 18
click at [1434, 30] on span "Preview Website" at bounding box center [1406, 30] width 99 height 18
